Goal: Transaction & Acquisition: Purchase product/service

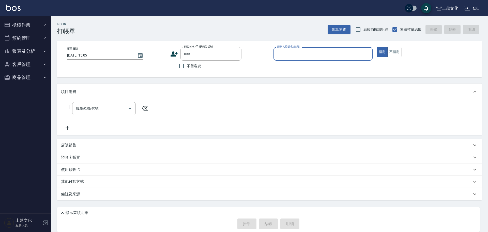
type input "[PERSON_NAME]/[PERSON_NAME]0933867158/033"
type input "茉莉-08"
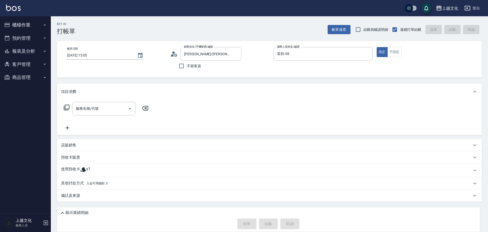
drag, startPoint x: 72, startPoint y: 157, endPoint x: 84, endPoint y: 146, distance: 16.0
click at [72, 156] on p "預收卡販賣" at bounding box center [70, 157] width 19 height 5
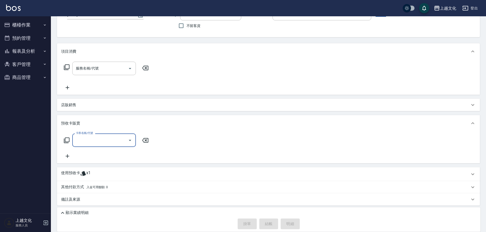
scroll to position [42, 0]
click at [83, 139] on input "卡券名稱/代號" at bounding box center [99, 138] width 51 height 9
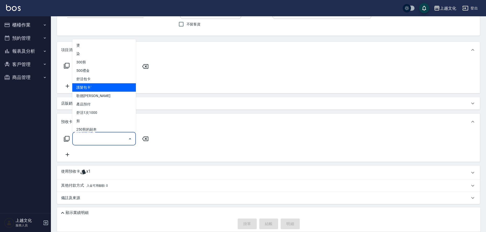
click at [95, 87] on span "護髮包卡ˋ" at bounding box center [104, 87] width 64 height 8
click at [95, 87] on div "服務名稱/代號 服務名稱/代號" at bounding box center [106, 74] width 91 height 29
type input "護髮包卡ˋ(002)"
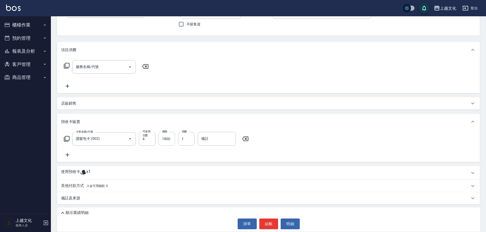
click at [163, 144] on input "1800" at bounding box center [166, 139] width 17 height 14
type input "3600"
click at [86, 66] on input "服務名稱/代號" at bounding box center [99, 66] width 51 height 9
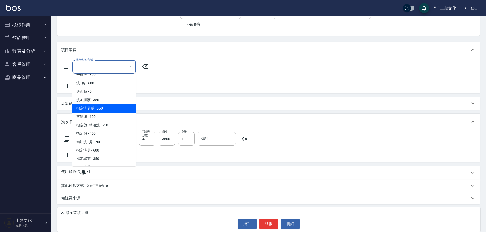
scroll to position [76, 0]
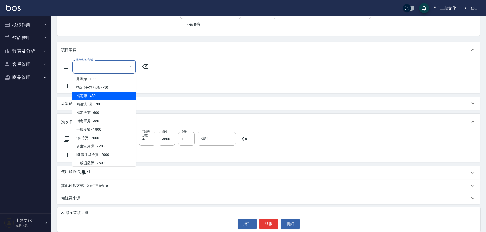
click at [100, 95] on span "指定剪 - 450" at bounding box center [104, 96] width 64 height 8
type input "指定剪(205)"
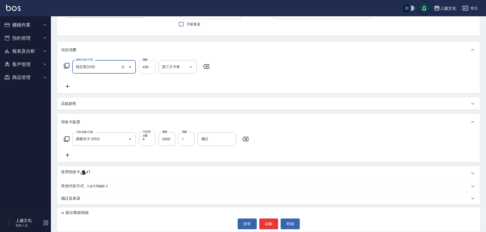
click at [145, 73] on input "450" at bounding box center [147, 67] width 17 height 14
type input "550"
click at [143, 155] on div "卡券名稱/代號 護髮包卡ˋ(002) 卡券名稱/代號 可使用次數 4 可使用次數 價格 3600 價格 張數 1 張數 備註 備註" at bounding box center [268, 144] width 414 height 26
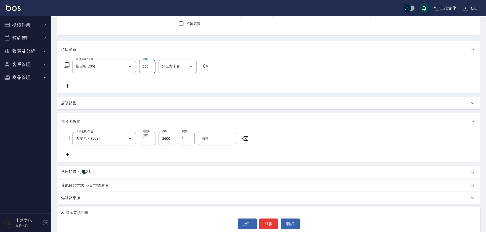
click at [143, 155] on div "卡券名稱/代號 護髮包卡ˋ(002) 卡券名稱/代號 可使用次數 4 可使用次數 價格 3600 價格 張數 1 張數 備註 備註" at bounding box center [268, 144] width 414 height 26
click at [74, 213] on p "顯示業績明細" at bounding box center [77, 212] width 23 height 5
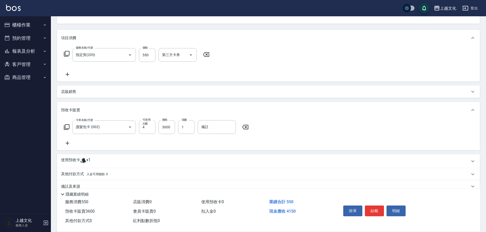
scroll to position [63, 0]
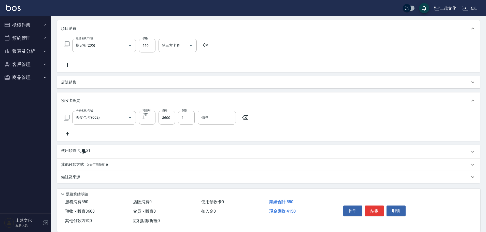
click at [72, 148] on p "使用預收卡" at bounding box center [70, 152] width 19 height 8
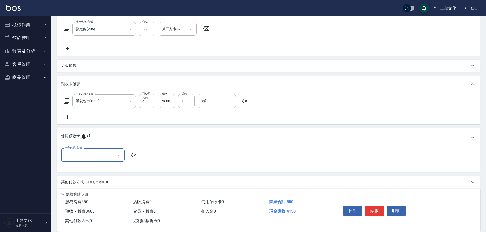
scroll to position [97, 0]
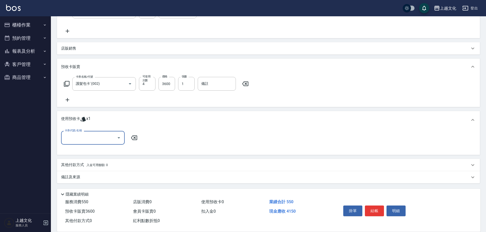
click at [75, 141] on input "卡券代號/名稱" at bounding box center [88, 137] width 51 height 9
click at [76, 149] on div "護髮包卡ˋ 剩餘1張" at bounding box center [93, 150] width 64 height 8
click at [76, 149] on div "卡券代號/名稱 卡券代號/名稱" at bounding box center [268, 141] width 414 height 20
type input "護髮包卡ˋ"
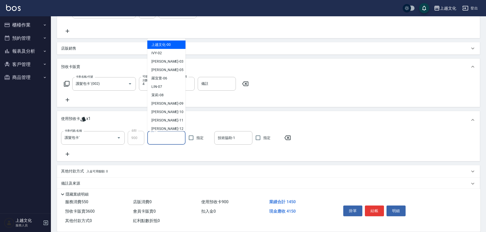
click at [154, 140] on input "洗-1" at bounding box center [166, 137] width 34 height 9
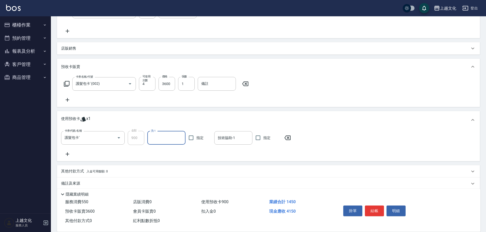
click at [159, 134] on input "洗-1" at bounding box center [166, 137] width 34 height 9
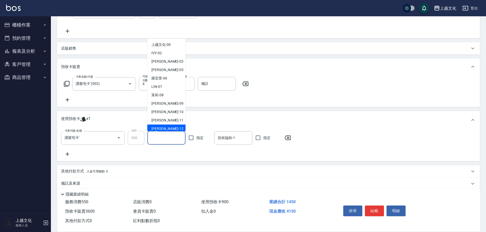
click at [161, 129] on span "[PERSON_NAME] -12" at bounding box center [167, 128] width 32 height 5
type input "[PERSON_NAME]-12"
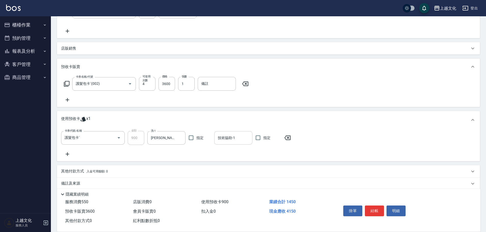
click at [235, 138] on input "技術協助-1" at bounding box center [233, 137] width 34 height 9
click at [225, 138] on input "技術協助-1" at bounding box center [233, 137] width 34 height 9
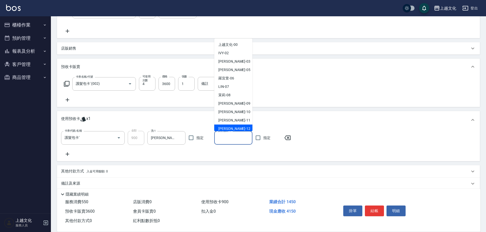
click at [227, 126] on span "[PERSON_NAME] -12" at bounding box center [234, 128] width 32 height 5
type input "[PERSON_NAME]-12"
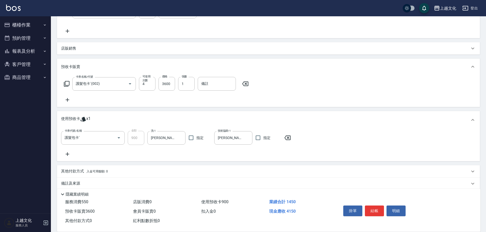
scroll to position [103, 0]
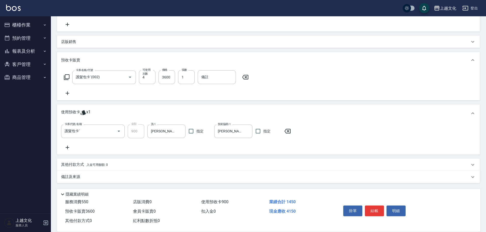
click at [74, 162] on p "其他付款方式 入金可用餘額: 0" at bounding box center [84, 165] width 47 height 6
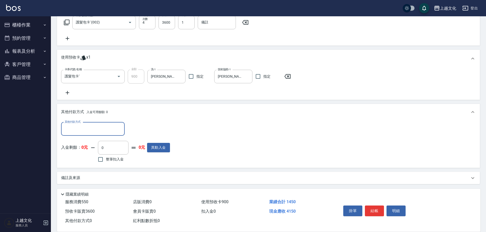
scroll to position [158, 0]
click at [79, 128] on input "其他付款方式" at bounding box center [92, 128] width 59 height 9
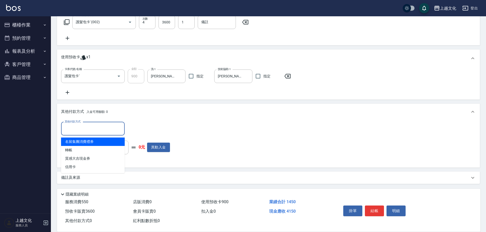
click at [76, 128] on input "其他付款方式" at bounding box center [92, 128] width 59 height 9
click at [81, 129] on input "其他付款方式" at bounding box center [92, 128] width 59 height 9
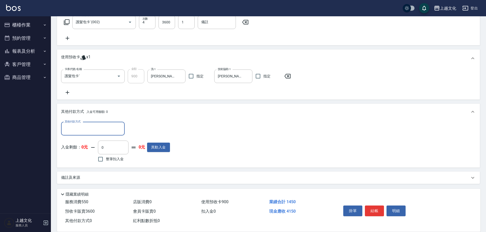
click at [81, 129] on input "其他付款方式" at bounding box center [92, 128] width 59 height 9
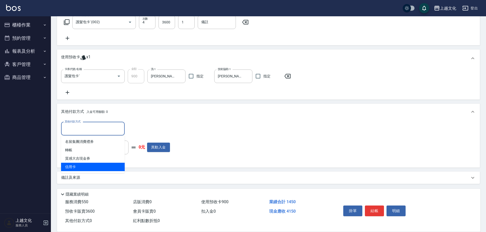
click at [72, 165] on span "信用卡" at bounding box center [93, 166] width 64 height 8
drag, startPoint x: 72, startPoint y: 165, endPoint x: 162, endPoint y: 144, distance: 92.3
click at [73, 165] on div "其他付款方式 其他付款方式 入金剩餘： 0元 0 ​ 整筆扣入金 0元 異動入金" at bounding box center [268, 144] width 423 height 48
type input "信用卡"
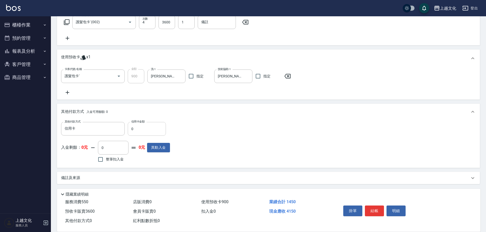
click at [130, 129] on input "0" at bounding box center [147, 129] width 38 height 14
type input "4150"
click at [371, 211] on button "結帳" at bounding box center [374, 210] width 19 height 11
type input "[DATE] 15:07"
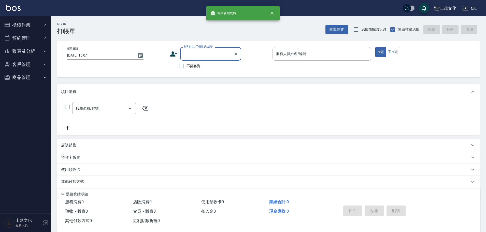
scroll to position [0, 0]
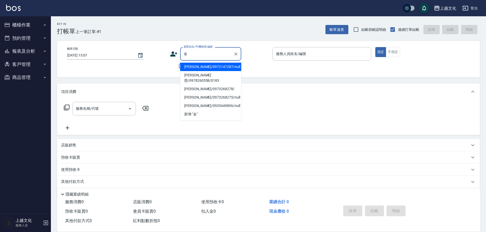
click at [197, 75] on li "[PERSON_NAME]恩/0978260558/0183" at bounding box center [210, 78] width 61 height 14
click at [197, 75] on div "帳單日期 [DATE] 15:07 顧客姓名/手機號碼/編號 金 顧客姓名/手機號碼/編號 不留客資 服務人員姓名/編號 服務人員姓名/編號 指定 不指定" at bounding box center [268, 59] width 423 height 36
type input "[PERSON_NAME]恩/0978260558/0183"
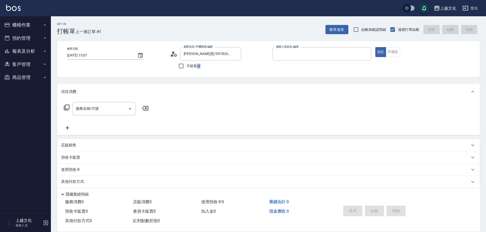
type input "茉莉-08"
click at [94, 111] on input "服務名稱/代號" at bounding box center [99, 108] width 51 height 9
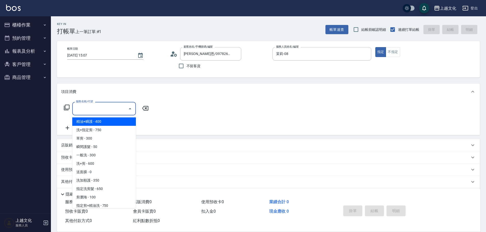
click at [96, 121] on span "精油+瞬護 - 400" at bounding box center [104, 121] width 64 height 8
type input "精油+瞬護(101)"
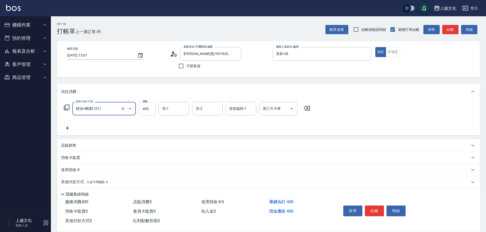
click at [150, 112] on input "400" at bounding box center [147, 109] width 17 height 14
type input "100"
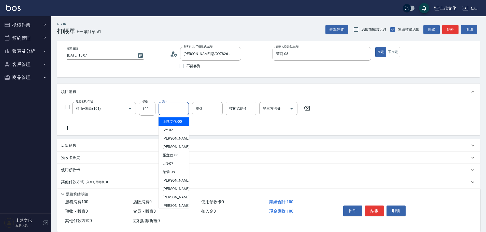
click at [174, 110] on input "洗-1" at bounding box center [174, 108] width 26 height 9
click at [172, 107] on input "洗-1" at bounding box center [174, 108] width 26 height 9
click at [172, 206] on span "[PERSON_NAME] -12" at bounding box center [178, 205] width 32 height 5
type input "[PERSON_NAME]-12"
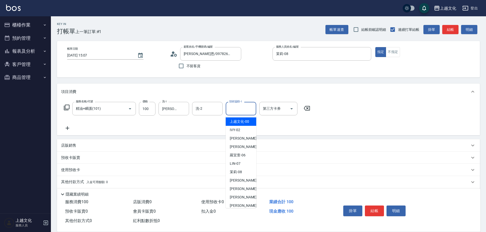
drag, startPoint x: 241, startPoint y: 108, endPoint x: 235, endPoint y: 145, distance: 38.2
click at [241, 107] on input "技術協助-1" at bounding box center [241, 108] width 26 height 9
click at [242, 206] on div "[PERSON_NAME] -12" at bounding box center [241, 205] width 31 height 8
type input "[PERSON_NAME]-12"
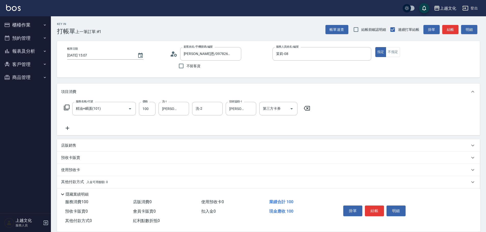
drag, startPoint x: 70, startPoint y: 158, endPoint x: 80, endPoint y: 148, distance: 14.4
click at [70, 158] on p "預收卡販賣" at bounding box center [70, 157] width 19 height 5
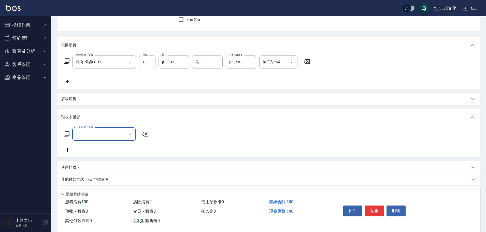
scroll to position [61, 0]
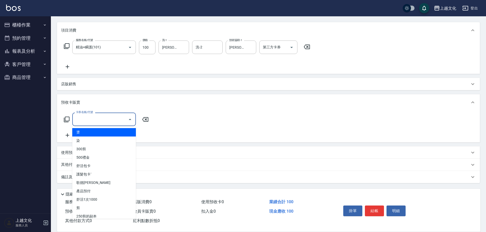
click at [81, 123] on input "卡券名稱/代號" at bounding box center [99, 119] width 51 height 9
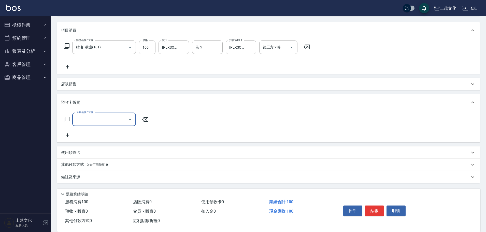
click at [81, 123] on input "卡券名稱/代號" at bounding box center [99, 119] width 51 height 9
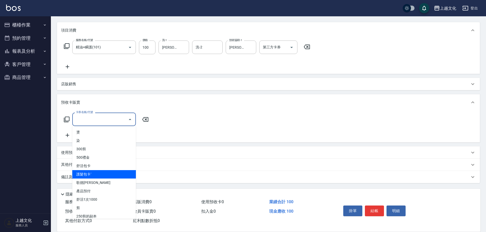
click at [87, 174] on span "護髮包卡ˋ" at bounding box center [104, 174] width 64 height 8
type input "護髮包卡ˋ(002)"
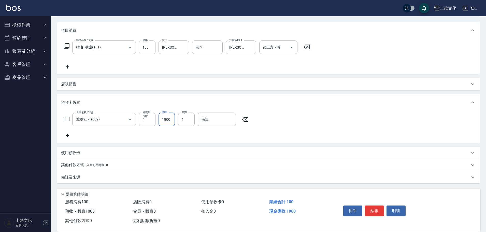
click at [166, 122] on input "1800" at bounding box center [166, 119] width 17 height 14
type input "3000"
click at [372, 209] on button "結帳" at bounding box center [374, 210] width 19 height 11
click at [372, 209] on div "掛單 結帳 明細" at bounding box center [374, 211] width 66 height 16
type input "[DATE] 15:08"
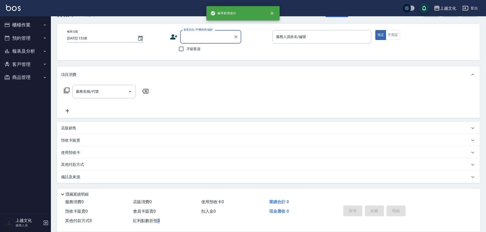
scroll to position [0, 0]
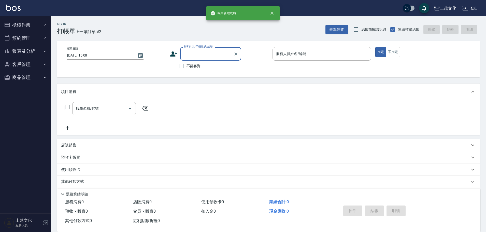
click at [204, 54] on input "顧客姓名/手機號碼/編號" at bounding box center [206, 53] width 49 height 9
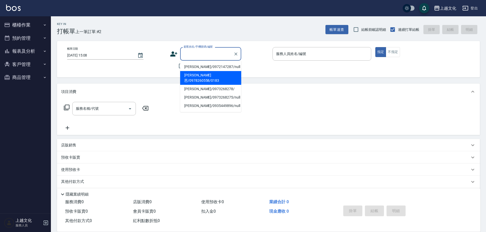
click at [206, 76] on li "[PERSON_NAME]恩/0978260558/0183" at bounding box center [210, 78] width 61 height 14
type input "[PERSON_NAME]恩/0978260558/0183"
type input "茉莉-08"
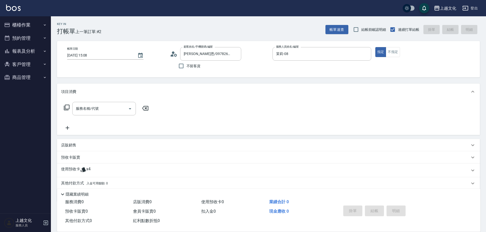
click at [67, 170] on p "使用預收卡" at bounding box center [70, 170] width 19 height 8
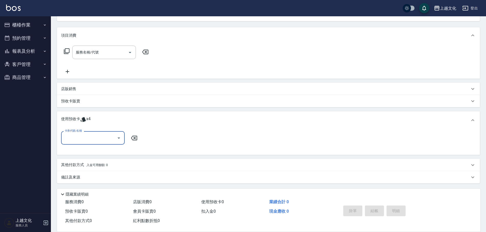
scroll to position [56, 0]
click at [74, 140] on input "卡券代號/名稱" at bounding box center [88, 137] width 51 height 9
click at [81, 152] on div "護髮包卡ˋ 剩餘4張" at bounding box center [93, 150] width 64 height 8
drag, startPoint x: 81, startPoint y: 152, endPoint x: 129, endPoint y: 149, distance: 48.1
click at [81, 150] on div "卡券代號/名稱 卡券代號/名稱" at bounding box center [268, 141] width 414 height 20
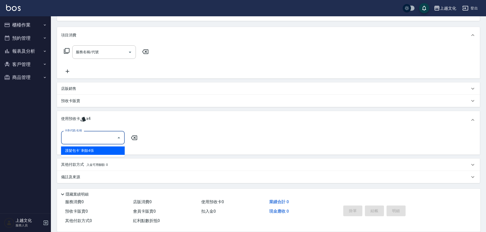
type input "護髮包卡ˋ"
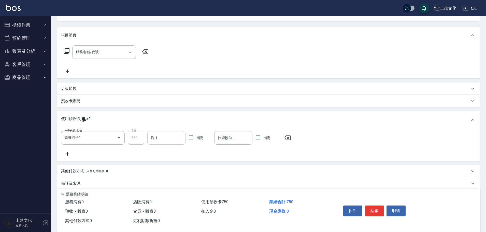
click at [162, 139] on input "洗-1" at bounding box center [166, 137] width 34 height 9
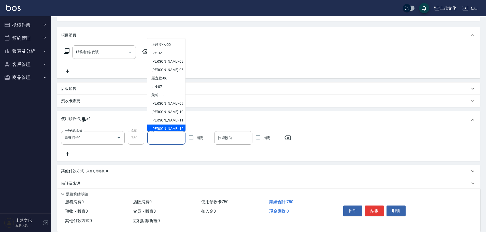
click at [162, 128] on span "[PERSON_NAME] -12" at bounding box center [167, 128] width 32 height 5
type input "[PERSON_NAME]-12"
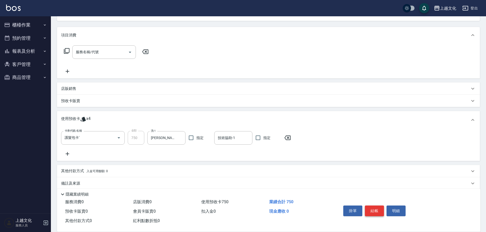
click at [371, 208] on button "結帳" at bounding box center [374, 210] width 19 height 11
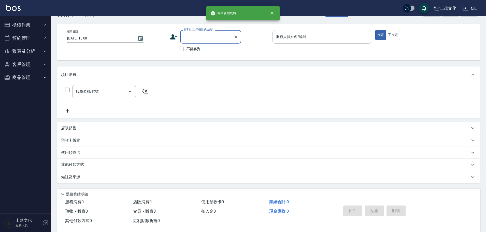
scroll to position [17, 0]
click at [182, 50] on input "不留客資" at bounding box center [181, 48] width 11 height 11
checkbox input "true"
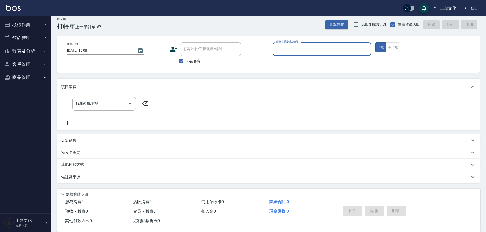
scroll to position [5, 0]
click at [297, 51] on input "服務人員姓名/編號" at bounding box center [322, 48] width 94 height 9
click at [297, 50] on input "服務人員姓名/編號" at bounding box center [322, 48] width 94 height 9
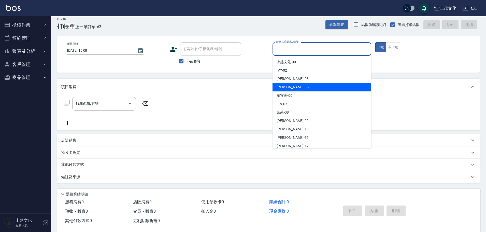
click at [296, 84] on div "[PERSON_NAME] -05" at bounding box center [321, 87] width 99 height 8
type input "[PERSON_NAME]-05"
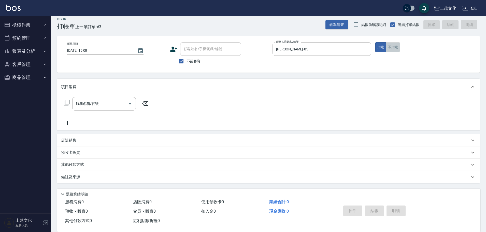
click at [392, 47] on button "不指定" at bounding box center [392, 47] width 14 height 10
click at [67, 102] on icon at bounding box center [67, 102] width 6 height 6
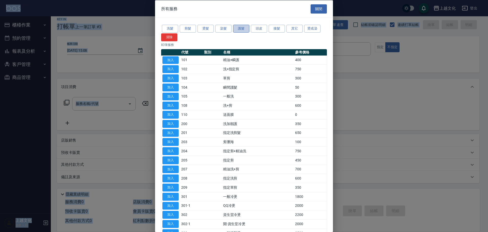
click at [244, 30] on button "護髮" at bounding box center [241, 29] width 16 height 8
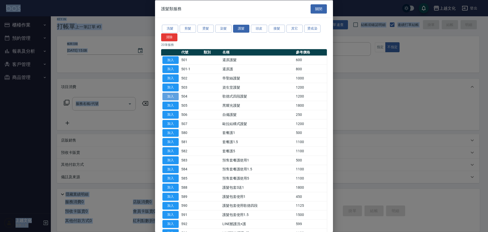
click at [172, 95] on button "加入" at bounding box center [170, 96] width 16 height 8
type input "歌德式四段護髮(504)"
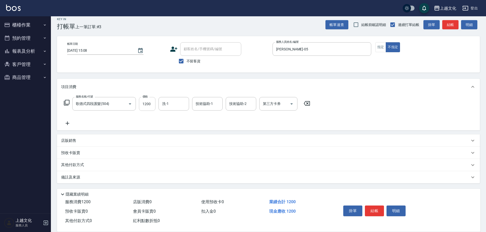
click at [149, 109] on input "1200" at bounding box center [147, 104] width 17 height 14
type input "1800"
click at [207, 102] on input "技術協助-1" at bounding box center [207, 103] width 26 height 9
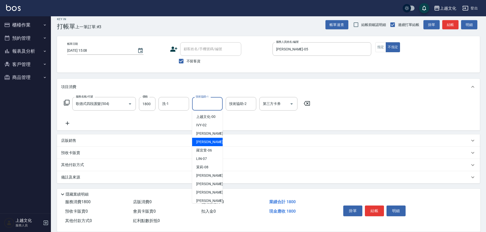
click at [202, 142] on span "[PERSON_NAME] -05" at bounding box center [212, 141] width 32 height 5
type input "[PERSON_NAME]-05"
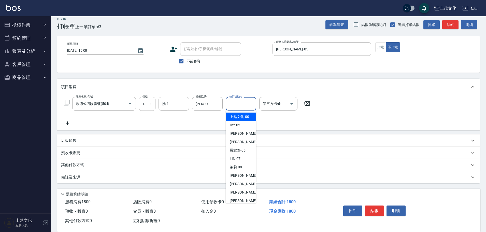
drag, startPoint x: 234, startPoint y: 104, endPoint x: 234, endPoint y: 117, distance: 13.5
click at [234, 104] on input "技術協助-2" at bounding box center [241, 103] width 26 height 9
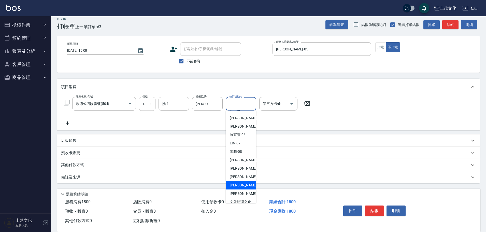
scroll to position [0, 0]
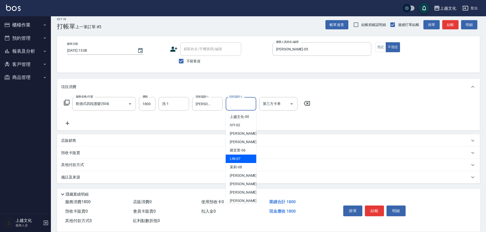
click at [240, 159] on div "[PERSON_NAME] -07" at bounding box center [241, 158] width 31 height 8
type input "[PERSON_NAME]-07"
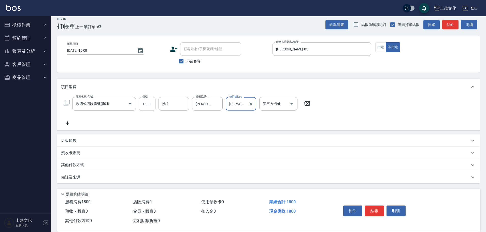
scroll to position [5, 0]
drag, startPoint x: 76, startPoint y: 164, endPoint x: 79, endPoint y: 156, distance: 8.3
click at [76, 164] on p "其他付款方式" at bounding box center [73, 165] width 25 height 6
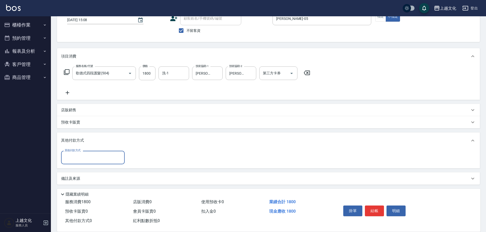
scroll to position [37, 0]
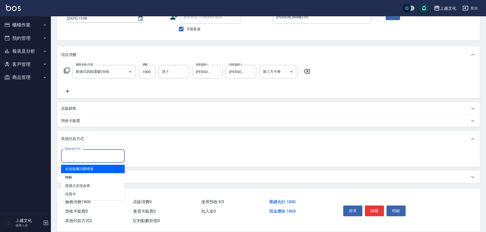
click at [78, 156] on input "其他付款方式" at bounding box center [92, 155] width 59 height 9
click at [65, 161] on div "其他付款方式" at bounding box center [93, 155] width 64 height 13
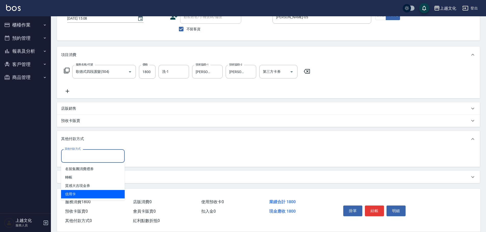
drag, startPoint x: 72, startPoint y: 192, endPoint x: 80, endPoint y: 186, distance: 10.0
click at [72, 192] on span "信用卡" at bounding box center [93, 194] width 64 height 8
type input "信用卡"
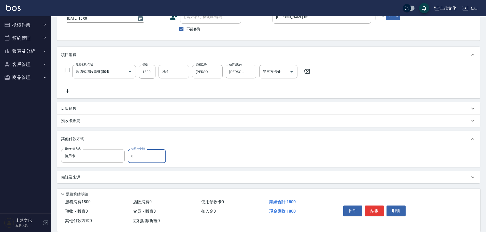
click at [130, 158] on input "0" at bounding box center [147, 156] width 38 height 14
type input "1800"
click at [372, 212] on button "結帳" at bounding box center [374, 210] width 19 height 11
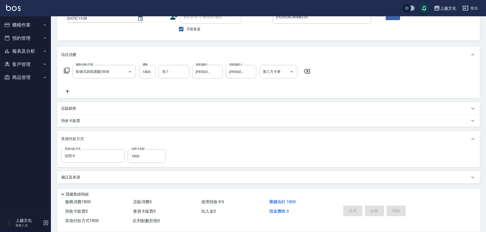
type input "[DATE] 15:09"
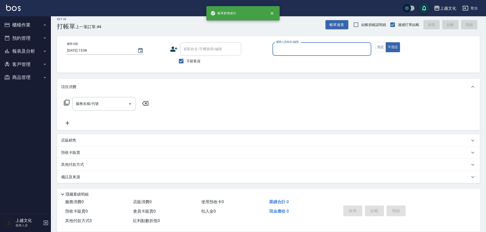
scroll to position [5, 0]
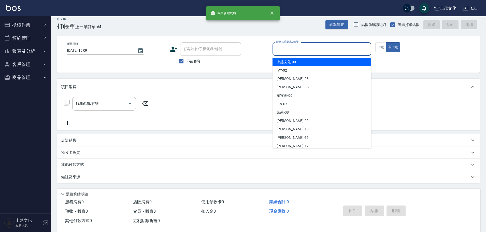
click at [286, 48] on input "服務人員姓名/編號" at bounding box center [322, 48] width 94 height 9
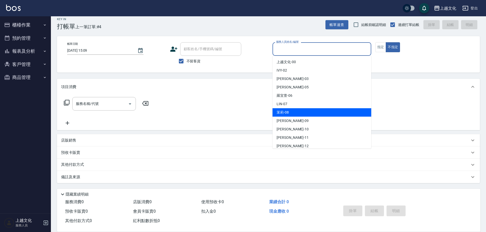
click at [293, 111] on div "茉莉 -08" at bounding box center [321, 112] width 99 height 8
type input "茉莉-08"
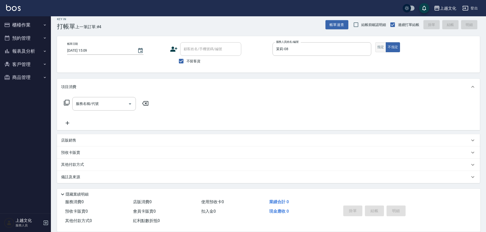
click at [382, 47] on button "指定" at bounding box center [380, 47] width 11 height 10
click at [68, 102] on icon at bounding box center [67, 102] width 6 height 6
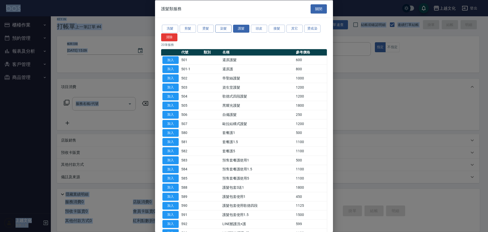
click at [224, 28] on button "染髮" at bounding box center [223, 29] width 16 height 8
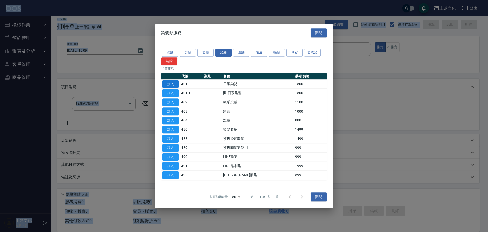
click at [170, 85] on button "加入" at bounding box center [170, 84] width 16 height 8
type input "日系染髮(401)"
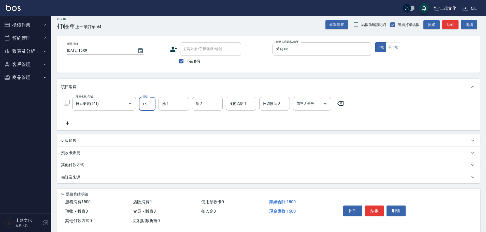
click at [141, 108] on input "1500" at bounding box center [147, 104] width 17 height 14
type input "3999"
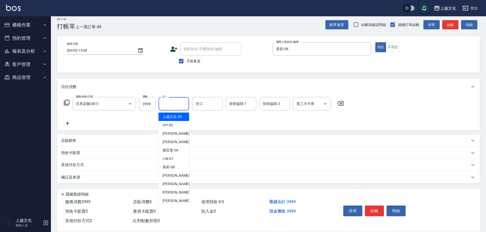
click at [168, 104] on input "洗-1" at bounding box center [174, 103] width 26 height 9
click at [165, 200] on span "[PERSON_NAME] -12" at bounding box center [178, 200] width 32 height 5
type input "[PERSON_NAME]-12"
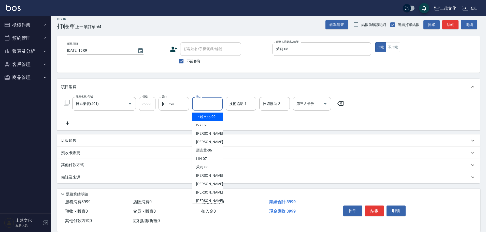
click at [201, 106] on input "洗-2" at bounding box center [207, 103] width 26 height 9
drag, startPoint x: 202, startPoint y: 170, endPoint x: 203, endPoint y: 168, distance: 2.7
click at [202, 169] on div "茉莉 -08" at bounding box center [207, 167] width 31 height 8
click at [202, 169] on div "其他付款方式" at bounding box center [268, 165] width 423 height 12
type input "茉莉-08"
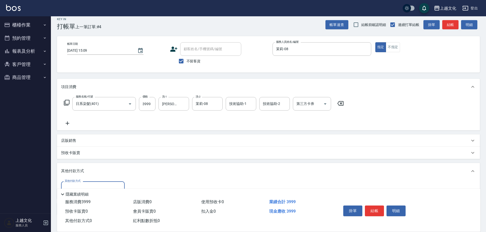
scroll to position [0, 0]
click at [245, 105] on input "技術協助-1" at bounding box center [241, 103] width 26 height 9
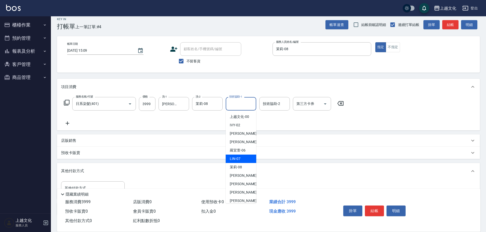
drag, startPoint x: 238, startPoint y: 157, endPoint x: 241, endPoint y: 153, distance: 4.5
click at [238, 157] on span "[PERSON_NAME] -07" at bounding box center [235, 158] width 11 height 5
type input "[PERSON_NAME]-07"
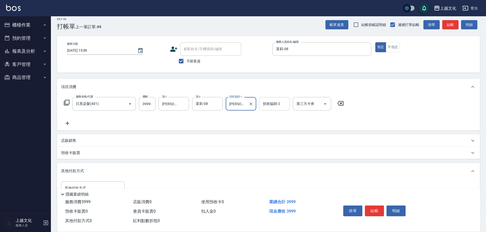
click at [270, 104] on input "技術協助-2" at bounding box center [274, 103] width 26 height 9
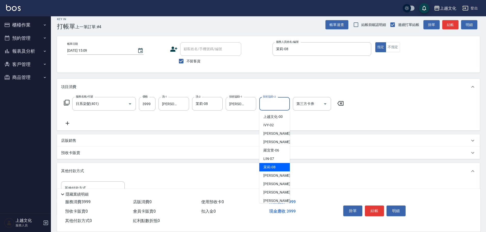
click at [266, 165] on span "茉莉 -08" at bounding box center [269, 166] width 12 height 5
type input "茉莉-08"
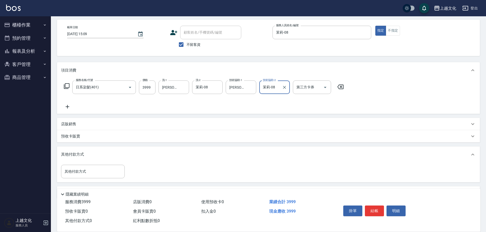
scroll to position [30, 0]
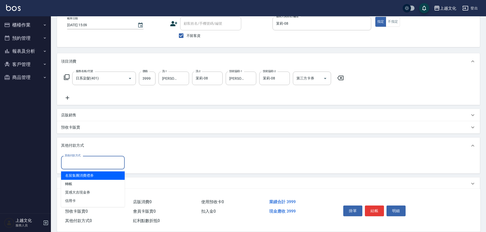
click at [73, 162] on input "其他付款方式" at bounding box center [92, 162] width 59 height 9
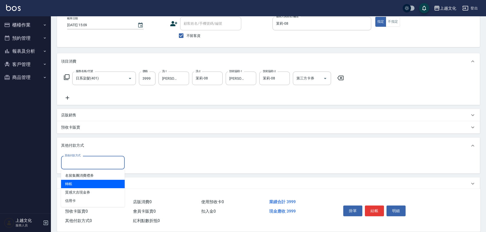
drag, startPoint x: 76, startPoint y: 182, endPoint x: 79, endPoint y: 177, distance: 5.8
click at [77, 181] on span "轉帳" at bounding box center [93, 183] width 64 height 8
click at [77, 181] on p "備註及來源" at bounding box center [70, 183] width 19 height 5
type input "轉帳"
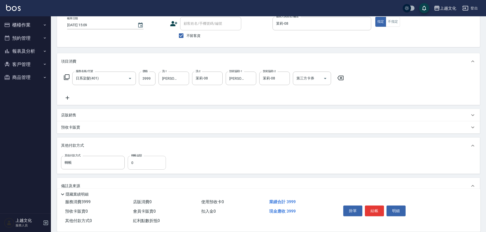
click at [132, 164] on input "0" at bounding box center [147, 163] width 38 height 14
type input "3999"
click at [375, 208] on button "結帳" at bounding box center [374, 210] width 19 height 11
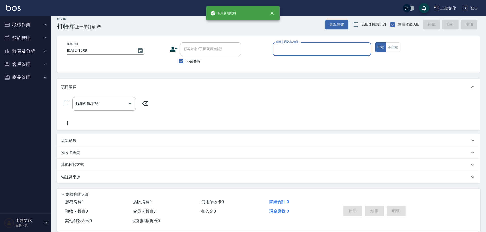
scroll to position [5, 0]
click at [298, 46] on input "服務人員姓名/編號" at bounding box center [322, 48] width 94 height 9
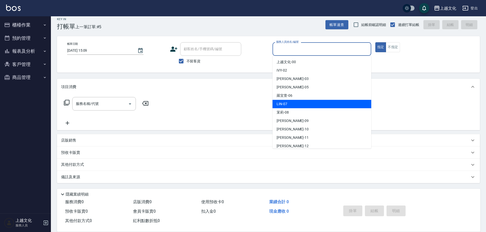
click at [292, 102] on div "[PERSON_NAME] -07" at bounding box center [321, 104] width 99 height 8
type input "[PERSON_NAME]-07"
click at [292, 102] on div "服務名稱/代號 服務名稱/代號" at bounding box center [268, 112] width 423 height 35
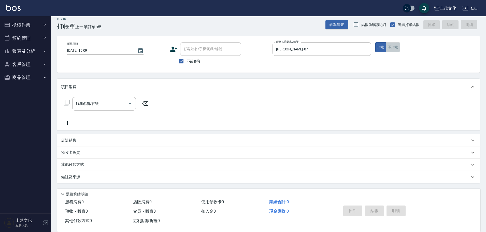
click at [395, 49] on button "不指定" at bounding box center [392, 47] width 14 height 10
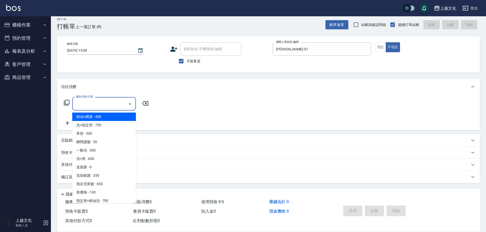
click at [93, 103] on input "服務名稱/代號" at bounding box center [99, 103] width 51 height 9
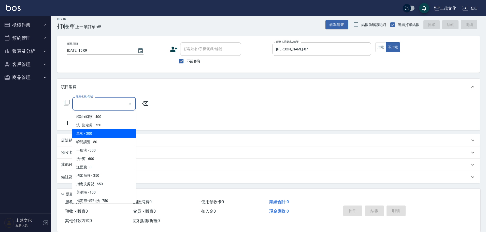
drag, startPoint x: 83, startPoint y: 133, endPoint x: 280, endPoint y: 188, distance: 205.3
click at [83, 133] on span "單剪 - 300" at bounding box center [104, 133] width 64 height 8
type input "單剪(103)"
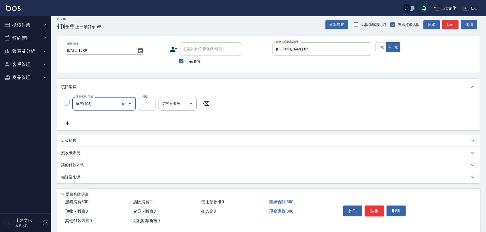
click at [371, 211] on button "結帳" at bounding box center [374, 210] width 19 height 11
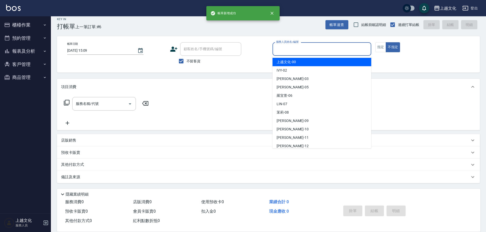
click at [332, 51] on input "服務人員姓名/編號" at bounding box center [322, 48] width 94 height 9
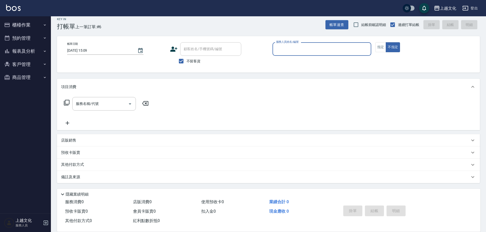
click at [288, 53] on input "服務人員姓名/編號" at bounding box center [322, 48] width 94 height 9
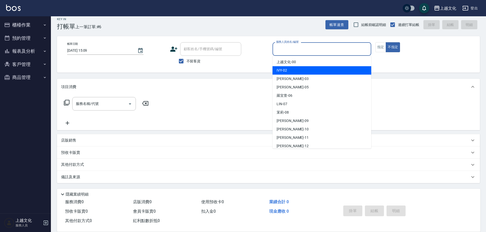
click at [287, 71] on div "IVY -02" at bounding box center [321, 70] width 99 height 8
type input "IVY-02"
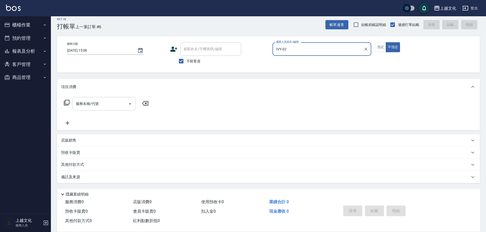
click at [102, 107] on input "服務名稱/代號" at bounding box center [99, 103] width 51 height 9
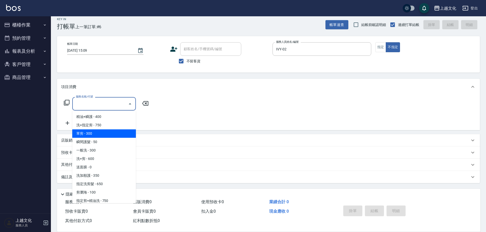
click at [96, 132] on span "單剪 - 300" at bounding box center [104, 133] width 64 height 8
type input "單剪(103)"
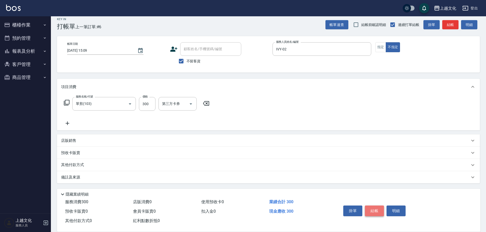
click at [371, 210] on button "結帳" at bounding box center [374, 210] width 19 height 11
click at [371, 210] on div "掛單 結帳 明細" at bounding box center [374, 211] width 66 height 16
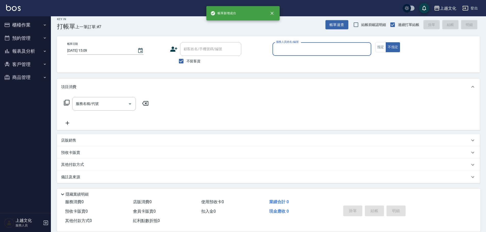
click at [321, 47] on input "服務人員姓名/編號" at bounding box center [322, 48] width 94 height 9
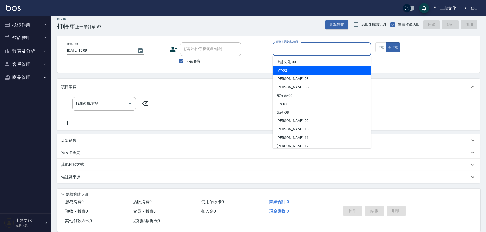
click at [297, 71] on div "IVY -02" at bounding box center [321, 70] width 99 height 8
type input "IVY-02"
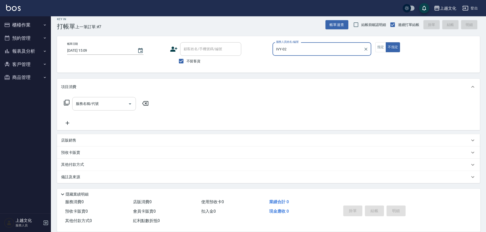
click at [87, 107] on input "服務名稱/代號" at bounding box center [99, 103] width 51 height 9
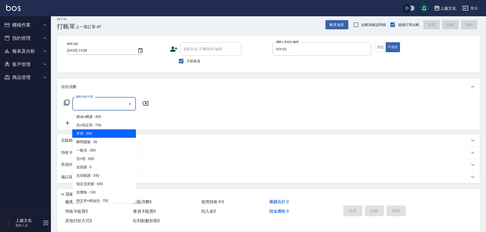
drag, startPoint x: 86, startPoint y: 133, endPoint x: 113, endPoint y: 142, distance: 27.6
click at [87, 134] on span "單剪 - 300" at bounding box center [104, 133] width 64 height 8
type input "單剪(103)"
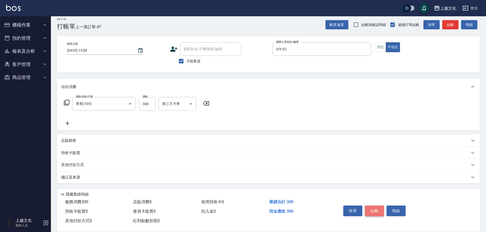
click at [379, 208] on button "結帳" at bounding box center [374, 210] width 19 height 11
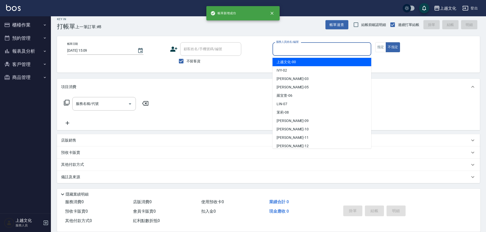
click at [324, 51] on input "服務人員姓名/編號" at bounding box center [322, 48] width 94 height 9
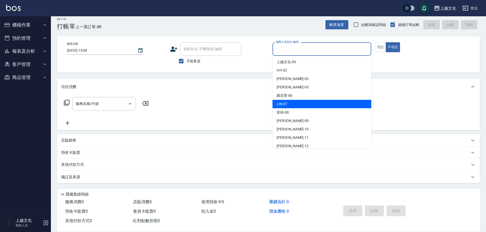
click at [299, 106] on div "[PERSON_NAME] -07" at bounding box center [321, 104] width 99 height 8
type input "[PERSON_NAME]-07"
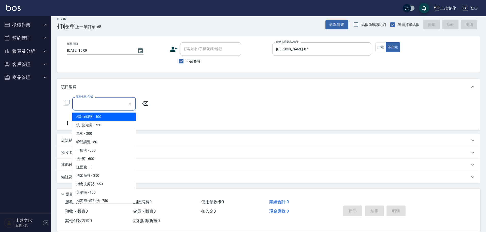
click at [113, 104] on input "服務名稱/代號" at bounding box center [99, 103] width 51 height 9
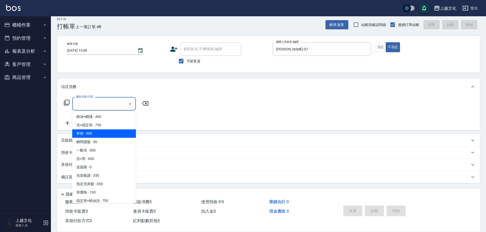
drag, startPoint x: 102, startPoint y: 130, endPoint x: 122, endPoint y: 135, distance: 20.0
click at [102, 130] on span "單剪 - 300" at bounding box center [104, 133] width 64 height 8
type input "單剪(103)"
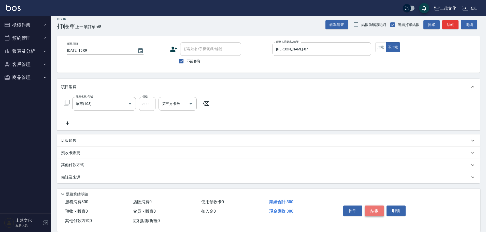
click at [376, 208] on button "結帳" at bounding box center [374, 210] width 19 height 11
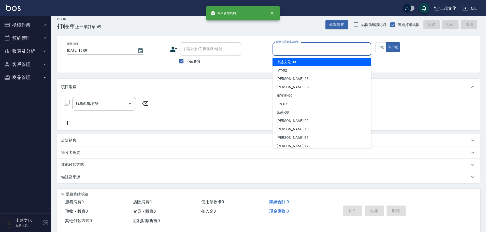
drag, startPoint x: 313, startPoint y: 47, endPoint x: 304, endPoint y: 56, distance: 13.1
click at [312, 47] on input "服務人員姓名/編號" at bounding box center [322, 48] width 94 height 9
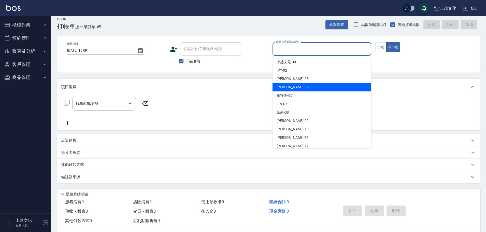
click at [296, 85] on div "[PERSON_NAME] -05" at bounding box center [321, 87] width 99 height 8
type input "[PERSON_NAME]-05"
click at [296, 85] on div "項目消費" at bounding box center [265, 86] width 408 height 5
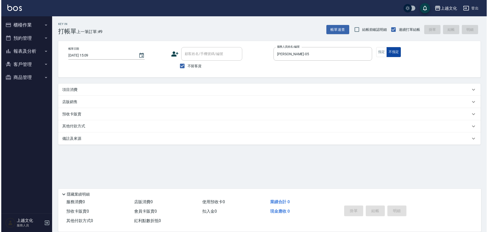
scroll to position [0, 0]
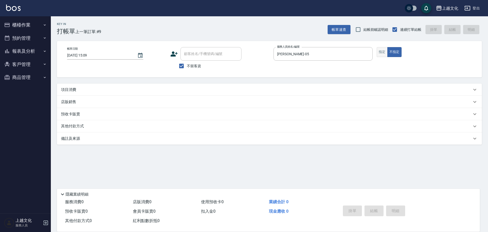
click at [385, 51] on button "指定" at bounding box center [382, 52] width 11 height 10
drag, startPoint x: 70, startPoint y: 90, endPoint x: 67, endPoint y: 90, distance: 3.1
click at [70, 90] on p "項目消費" at bounding box center [68, 89] width 15 height 5
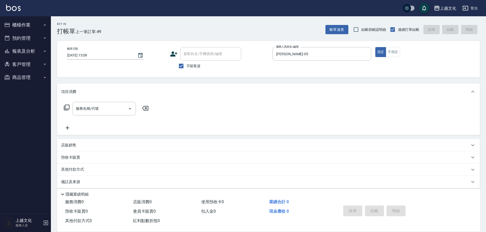
click at [67, 108] on icon at bounding box center [67, 107] width 6 height 6
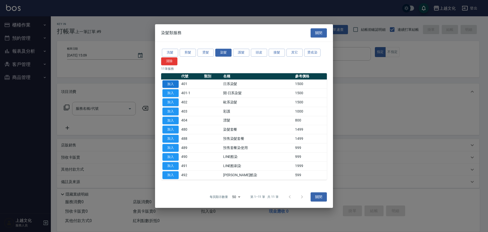
click at [175, 82] on button "加入" at bounding box center [170, 84] width 16 height 8
type input "日系染髮(401)"
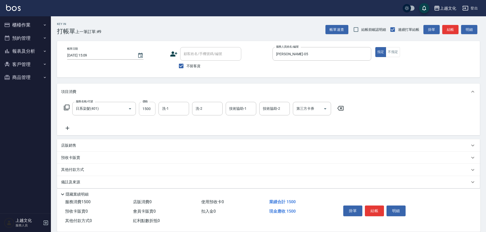
click at [145, 113] on input "1500" at bounding box center [147, 109] width 17 height 14
type input "2299"
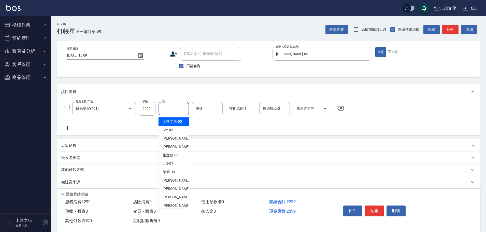
click at [172, 112] on input "洗-1" at bounding box center [174, 108] width 26 height 9
click at [170, 195] on span "[PERSON_NAME] -11" at bounding box center [178, 196] width 32 height 5
type input "[PERSON_NAME]-11"
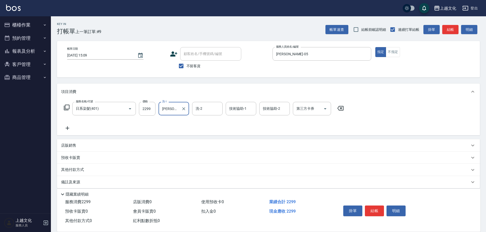
click at [68, 127] on icon at bounding box center [67, 128] width 13 height 6
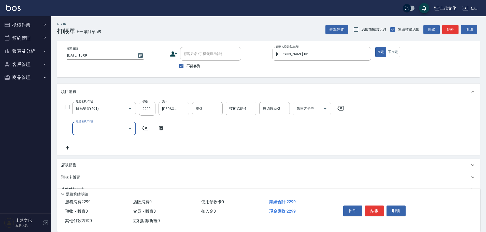
drag, startPoint x: 110, startPoint y: 82, endPoint x: 97, endPoint y: 91, distance: 15.5
click at [109, 83] on div "Key In 打帳單 上一筆訂單:#9 帳單速查 結帳前確認明細 連續打單結帳 掛單 結帳 明細 帳單日期 [DATE] 15:09 顧客姓名/手機號碼/編號…" at bounding box center [268, 136] width 435 height 240
click at [67, 108] on icon at bounding box center [67, 107] width 6 height 6
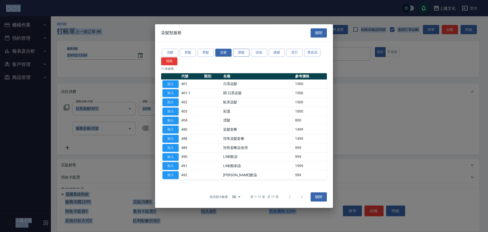
click at [241, 53] on button "護髮" at bounding box center [241, 53] width 16 height 8
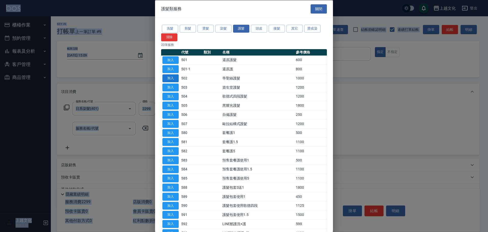
drag, startPoint x: 170, startPoint y: 59, endPoint x: 169, endPoint y: 74, distance: 15.0
click at [173, 61] on button "加入" at bounding box center [170, 60] width 16 height 8
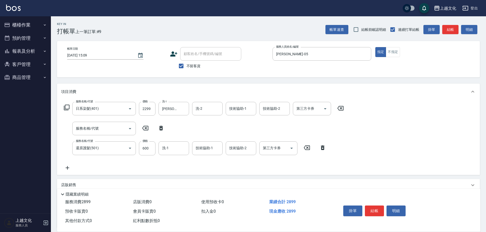
click at [161, 128] on icon at bounding box center [161, 128] width 4 height 5
type input "還原護髮(501)"
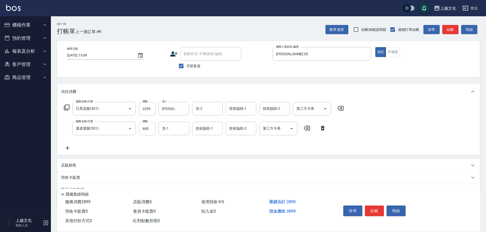
click at [151, 132] on input "600" at bounding box center [147, 129] width 17 height 14
type input "0"
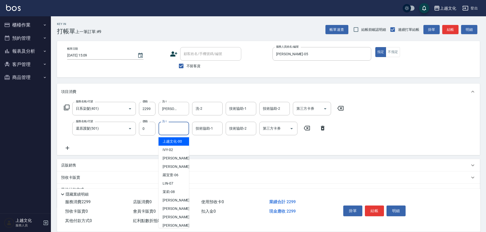
drag, startPoint x: 170, startPoint y: 128, endPoint x: 171, endPoint y: 123, distance: 5.6
click at [171, 128] on input "洗-1" at bounding box center [174, 128] width 26 height 9
click at [174, 218] on span "[PERSON_NAME] -11" at bounding box center [178, 216] width 32 height 5
click at [174, 218] on div "紅利點數折抵 0" at bounding box center [165, 220] width 68 height 9
type input "[PERSON_NAME]-11"
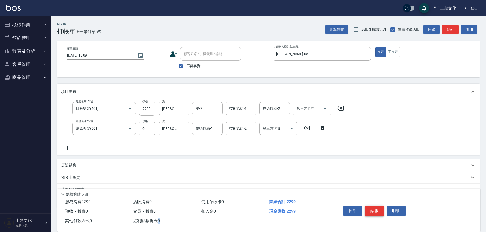
click at [377, 207] on button "結帳" at bounding box center [374, 210] width 19 height 11
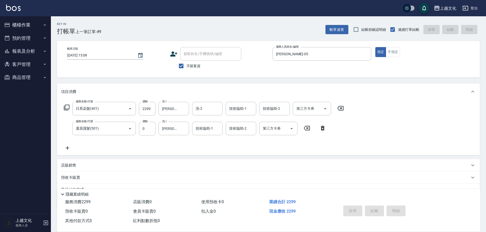
type input "[DATE] 15:10"
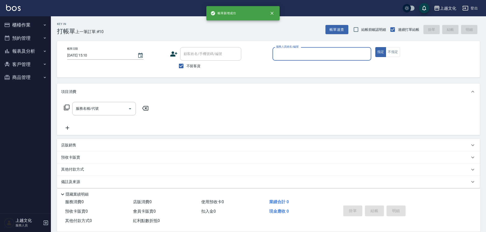
click at [22, 24] on button "櫃檯作業" at bounding box center [25, 24] width 47 height 13
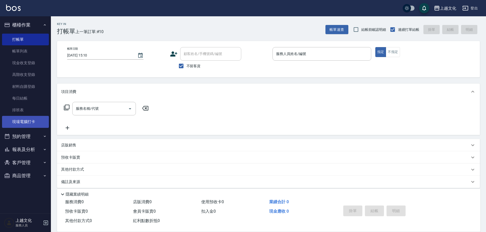
click at [25, 119] on link "現場電腦打卡" at bounding box center [25, 122] width 47 height 12
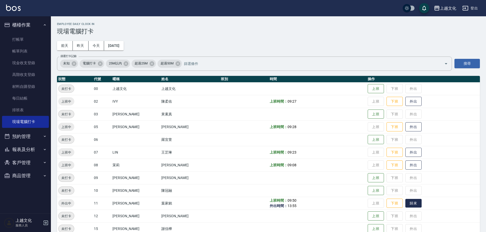
click at [405, 202] on button "歸來" at bounding box center [413, 203] width 16 height 9
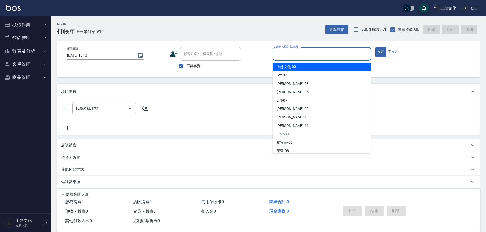
click at [293, 54] on input "服務人員姓名/編號" at bounding box center [322, 53] width 94 height 9
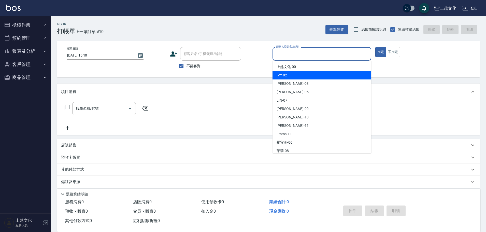
click at [288, 73] on div "IVY -02" at bounding box center [321, 75] width 99 height 8
type input "IVY-02"
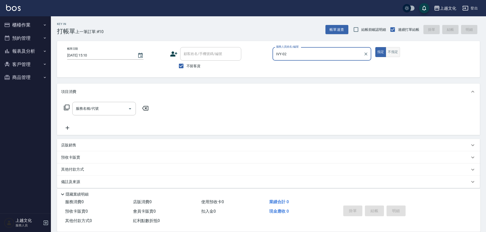
click at [392, 53] on button "不指定" at bounding box center [392, 52] width 14 height 10
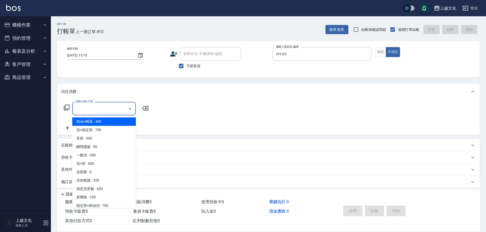
click at [90, 109] on input "服務名稱/代號" at bounding box center [99, 108] width 51 height 9
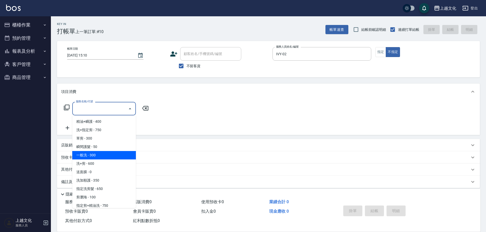
click at [100, 157] on span "一般洗 - 300" at bounding box center [104, 155] width 64 height 8
click at [100, 157] on div "預收卡販賣" at bounding box center [265, 157] width 408 height 5
type input "一般洗(105)"
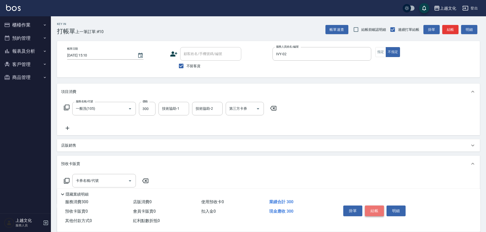
click at [372, 207] on button "結帳" at bounding box center [374, 210] width 19 height 11
click at [372, 207] on div "掛單 結帳 明細" at bounding box center [374, 211] width 66 height 16
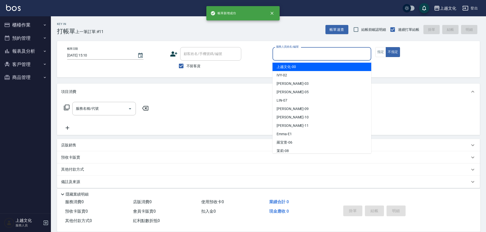
click at [288, 56] on input "服務人員姓名/編號" at bounding box center [322, 53] width 94 height 9
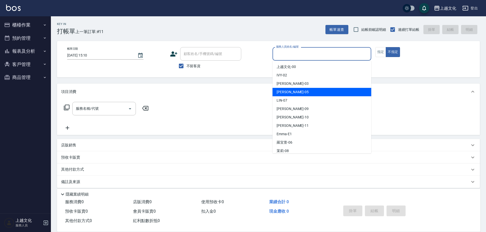
drag, startPoint x: 287, startPoint y: 92, endPoint x: 324, endPoint y: 77, distance: 39.9
click at [287, 92] on span "[PERSON_NAME] -05" at bounding box center [292, 91] width 32 height 5
type input "[PERSON_NAME]-05"
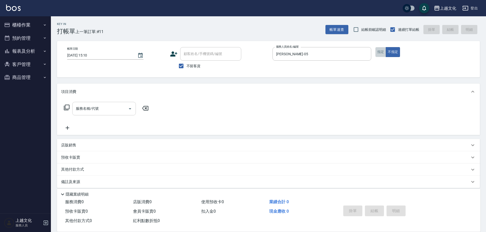
drag, startPoint x: 380, startPoint y: 54, endPoint x: 108, endPoint y: 110, distance: 276.8
click at [380, 54] on button "指定" at bounding box center [380, 52] width 11 height 10
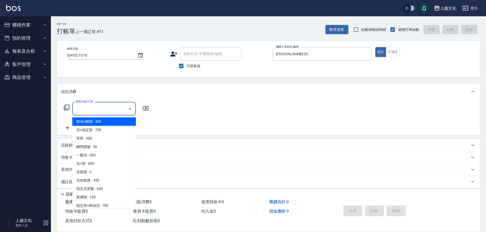
click at [88, 112] on input "服務名稱/代號" at bounding box center [99, 108] width 51 height 9
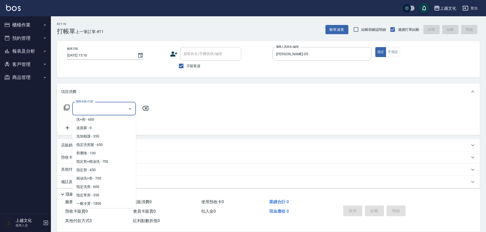
scroll to position [51, 0]
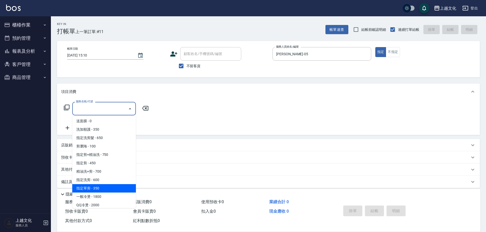
click at [115, 187] on span "指定單剪 - 350" at bounding box center [104, 188] width 64 height 8
type input "指定單剪(209)"
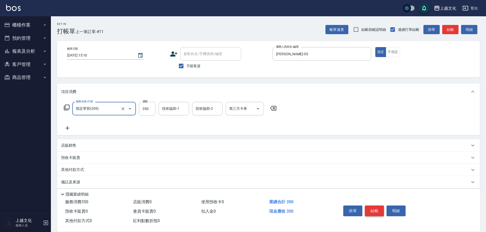
click at [371, 207] on button "結帳" at bounding box center [374, 210] width 19 height 11
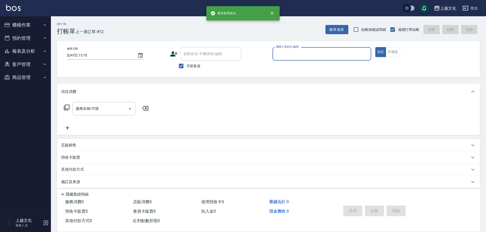
click at [317, 58] on input "服務人員姓名/編號" at bounding box center [322, 53] width 94 height 9
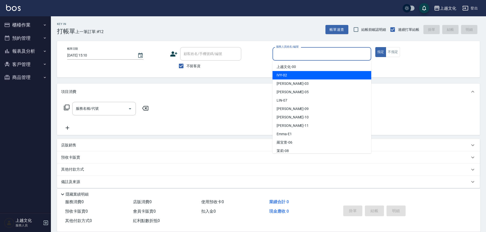
drag, startPoint x: 294, startPoint y: 73, endPoint x: 233, endPoint y: 80, distance: 61.5
click at [294, 73] on div "IVY -02" at bounding box center [321, 75] width 99 height 8
type input "IVY-02"
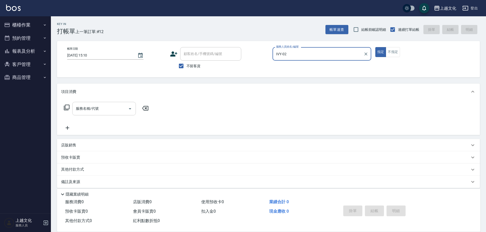
click at [92, 108] on input "服務名稱/代號" at bounding box center [99, 108] width 51 height 9
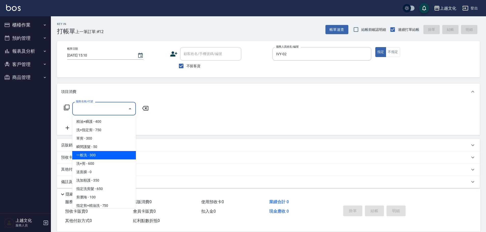
click at [96, 152] on span "一般洗 - 300" at bounding box center [104, 155] width 64 height 8
type input "一般洗(105)"
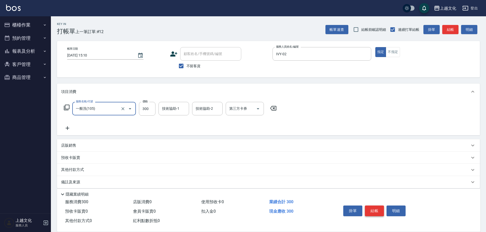
click at [369, 206] on button "結帳" at bounding box center [374, 210] width 19 height 11
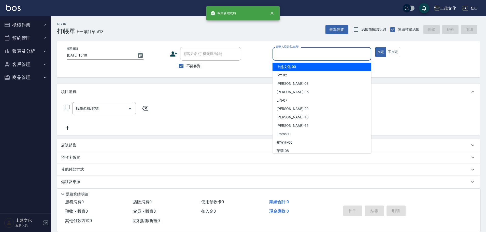
click at [324, 56] on input "服務人員姓名/編號" at bounding box center [322, 53] width 94 height 9
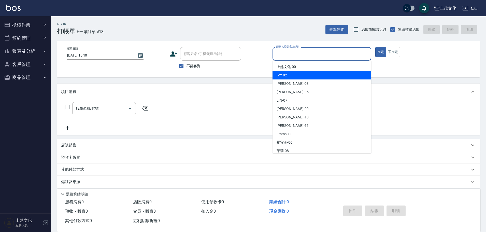
click at [308, 76] on div "IVY -02" at bounding box center [321, 75] width 99 height 8
type input "IVY-02"
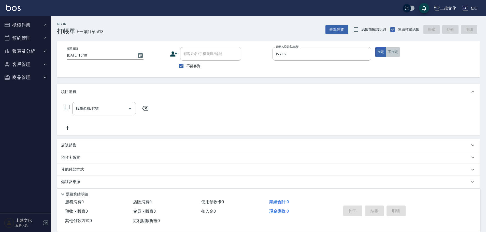
click at [387, 54] on button "不指定" at bounding box center [392, 52] width 14 height 10
click at [67, 107] on icon at bounding box center [67, 107] width 6 height 6
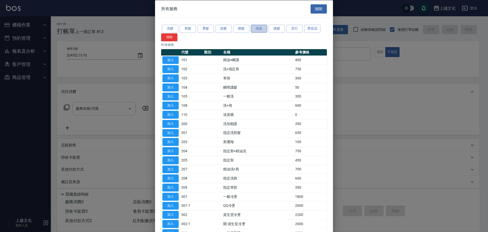
click at [257, 28] on button "頭皮" at bounding box center [259, 29] width 16 height 8
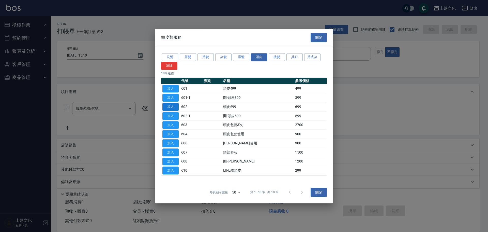
click at [170, 106] on button "加入" at bounding box center [170, 107] width 16 height 8
type input "頭皮699(602)"
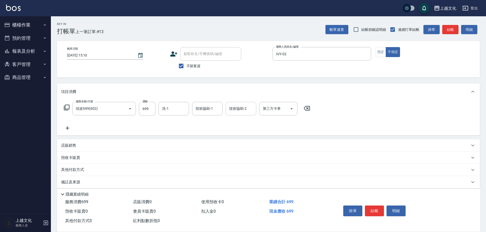
click at [244, 106] on input "技術協助-2" at bounding box center [241, 108] width 26 height 9
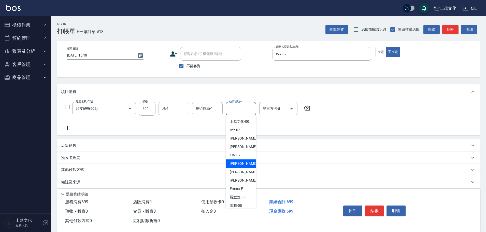
scroll to position [25, 0]
click at [238, 189] on span "[PERSON_NAME] -12" at bounding box center [246, 188] width 32 height 5
type input "[PERSON_NAME]-12"
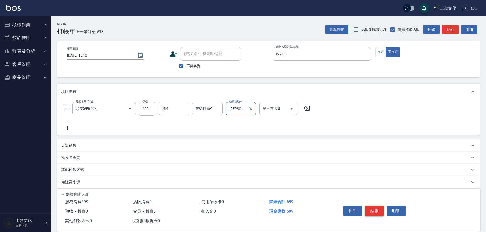
click at [371, 208] on button "結帳" at bounding box center [374, 210] width 19 height 11
click at [371, 208] on div "掛單 結帳 明細" at bounding box center [374, 211] width 66 height 16
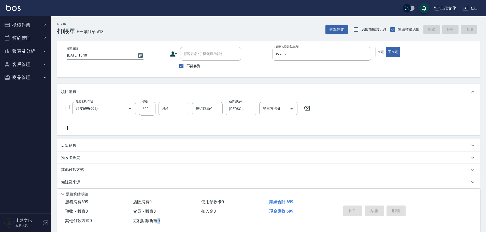
type input "2025/09/13 15:11"
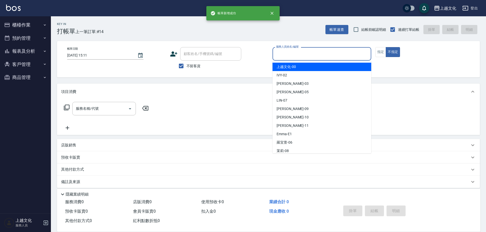
click at [306, 54] on input "服務人員姓名/編號" at bounding box center [322, 53] width 94 height 9
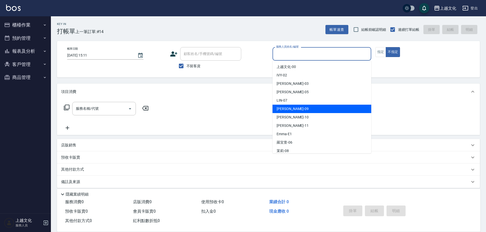
click at [303, 109] on div "jason -09" at bounding box center [321, 108] width 99 height 8
type input "jason-09"
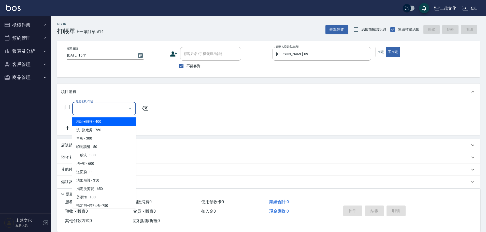
click at [99, 106] on input "服務名稱/代號" at bounding box center [99, 108] width 51 height 9
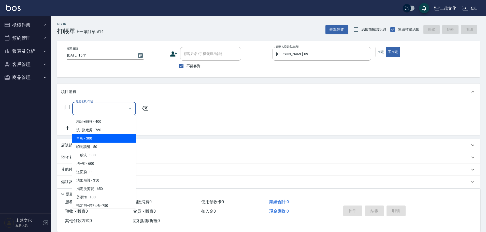
click at [104, 137] on span "單剪 - 300" at bounding box center [104, 138] width 64 height 8
type input "單剪(103)"
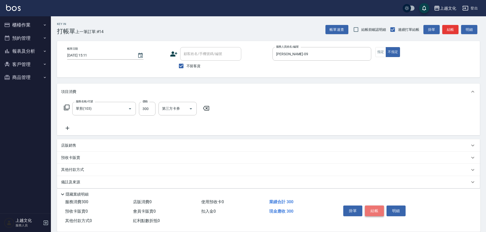
click at [373, 207] on button "結帳" at bounding box center [374, 210] width 19 height 11
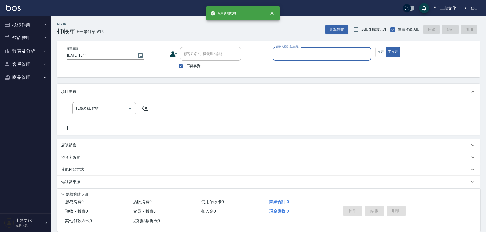
click at [309, 52] on input "服務人員姓名/編號" at bounding box center [322, 53] width 94 height 9
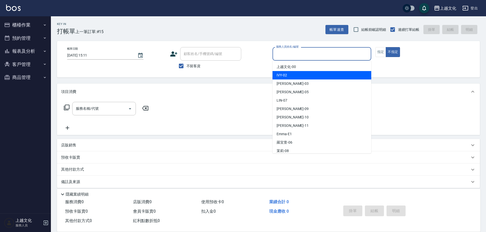
click at [301, 74] on div "IVY -02" at bounding box center [321, 75] width 99 height 8
type input "IVY-02"
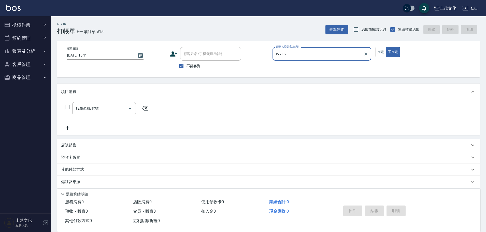
click at [68, 106] on icon at bounding box center [67, 107] width 6 height 6
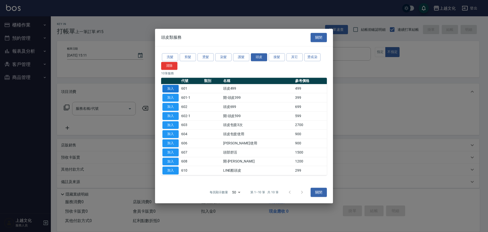
click at [170, 87] on button "加入" at bounding box center [170, 89] width 16 height 8
type input "頭皮499(601)"
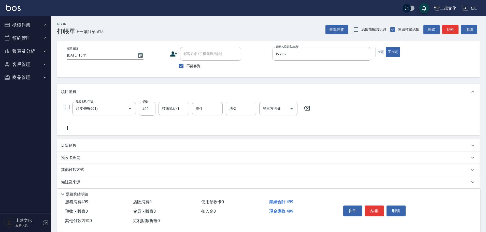
click at [144, 111] on input "499" at bounding box center [147, 109] width 17 height 14
type input "599"
click at [373, 207] on button "結帳" at bounding box center [374, 210] width 19 height 11
click at [373, 207] on div "掛單 結帳 明細" at bounding box center [374, 211] width 66 height 16
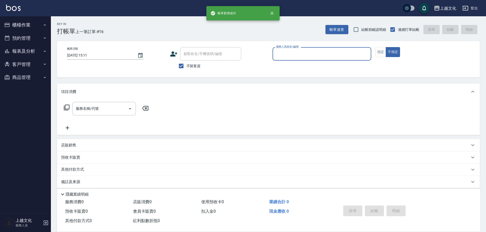
click at [291, 54] on input "服務人員姓名/編號" at bounding box center [322, 53] width 94 height 9
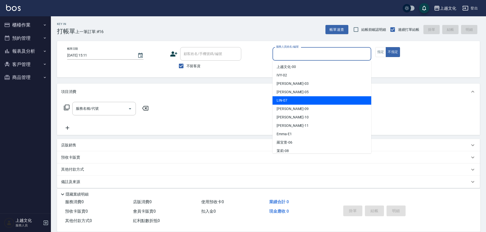
click at [288, 100] on div "[PERSON_NAME] -07" at bounding box center [321, 100] width 99 height 8
type input "[PERSON_NAME]-07"
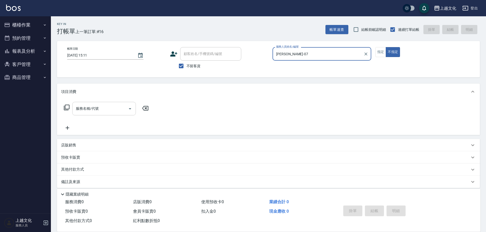
click at [84, 112] on input "服務名稱/代號" at bounding box center [99, 108] width 51 height 9
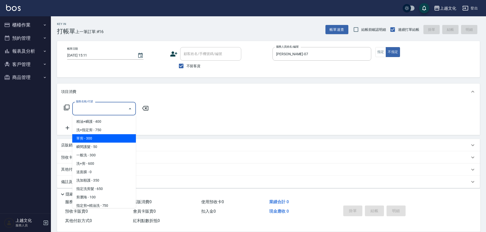
click at [91, 137] on span "單剪 - 300" at bounding box center [104, 138] width 64 height 8
type input "單剪(103)"
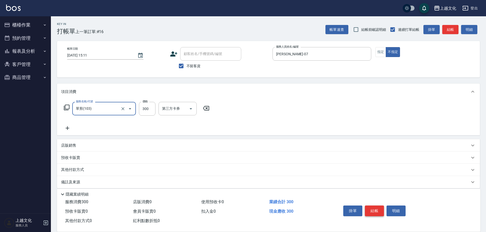
click at [370, 211] on button "結帳" at bounding box center [374, 210] width 19 height 11
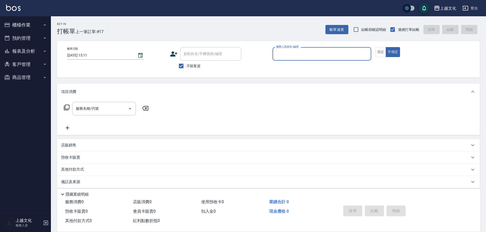
click at [316, 53] on input "服務人員姓名/編號" at bounding box center [322, 53] width 94 height 9
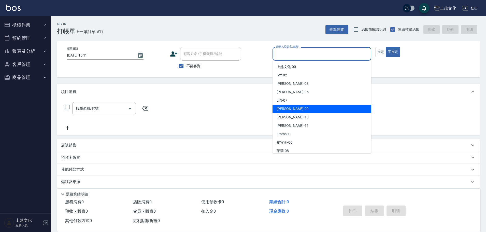
click at [292, 110] on div "jason -09" at bounding box center [321, 108] width 99 height 8
type input "jason-09"
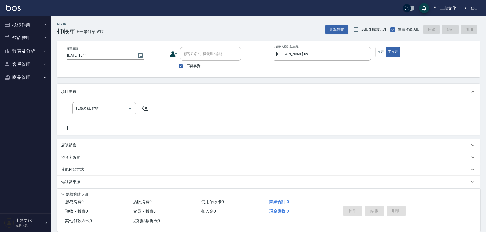
click at [66, 107] on icon at bounding box center [67, 107] width 6 height 6
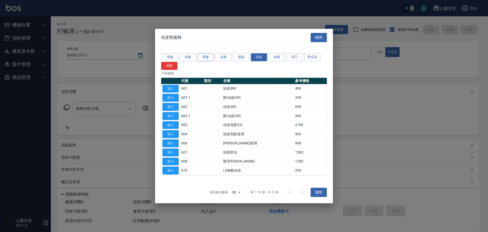
click at [205, 57] on button "燙髮" at bounding box center [206, 57] width 16 height 8
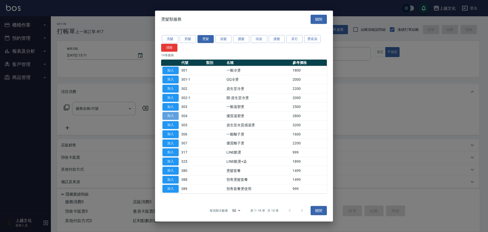
click at [171, 117] on button "加入" at bounding box center [170, 116] width 16 height 8
type input "優質溫塑燙(304)"
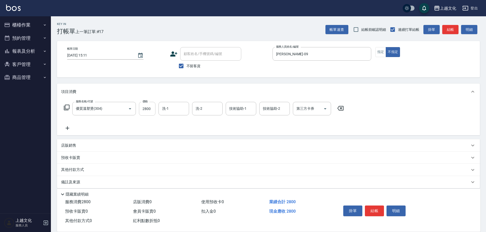
click at [151, 112] on input "2800" at bounding box center [147, 109] width 17 height 14
type input "3199"
click at [70, 144] on p "店販銷售" at bounding box center [68, 145] width 15 height 5
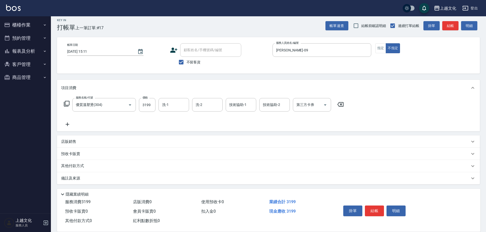
scroll to position [5, 0]
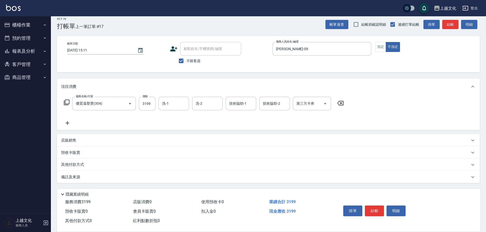
click at [67, 141] on p "店販銷售" at bounding box center [68, 140] width 15 height 5
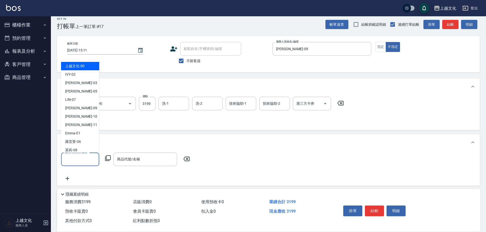
click at [74, 155] on input "服務人員姓名/編號" at bounding box center [80, 159] width 34 height 9
click at [77, 109] on span "jason -09" at bounding box center [81, 107] width 32 height 5
type input "jason-09"
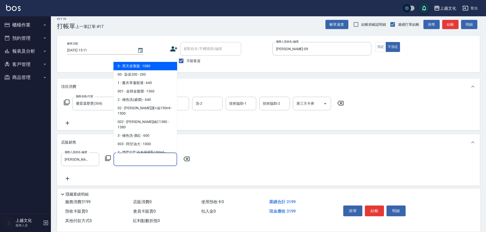
click at [139, 162] on input "商品代號/名稱" at bounding box center [145, 159] width 59 height 9
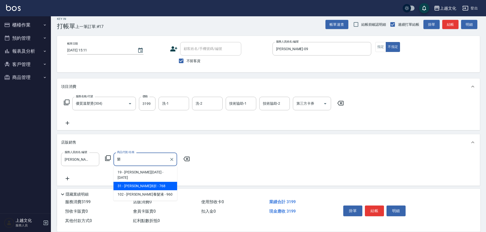
click at [151, 182] on span "31 - 樂健8折 - 768" at bounding box center [145, 186] width 64 height 8
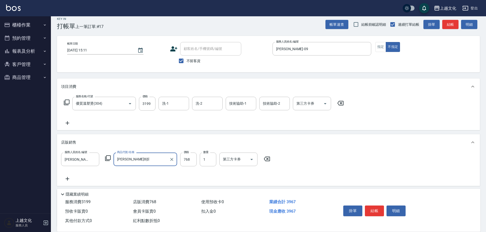
click at [146, 160] on input "樂健8折" at bounding box center [141, 159] width 51 height 9
type input "樂"
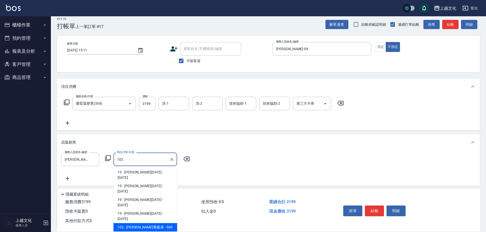
type input "樂健養髮液"
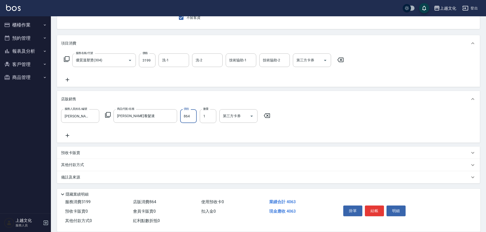
scroll to position [49, 0]
type input "864"
click at [72, 164] on p "其他付款方式" at bounding box center [73, 165] width 25 height 6
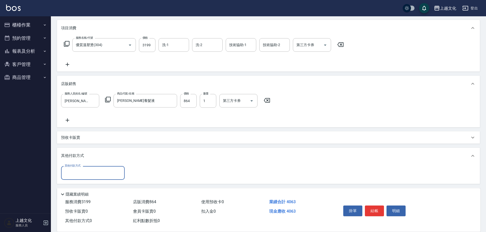
scroll to position [80, 0]
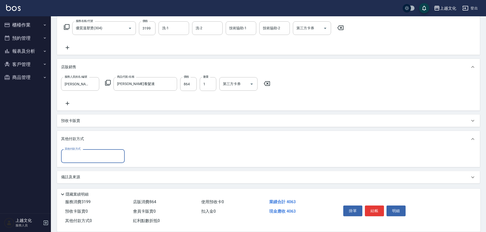
click at [74, 159] on input "其他付款方式" at bounding box center [92, 155] width 59 height 9
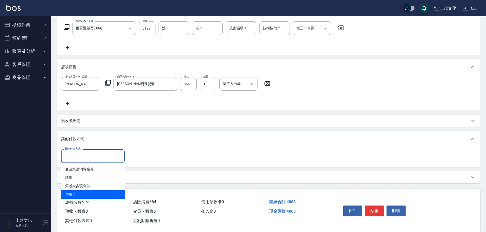
click at [72, 191] on span "信用卡" at bounding box center [93, 194] width 64 height 8
type input "信用卡"
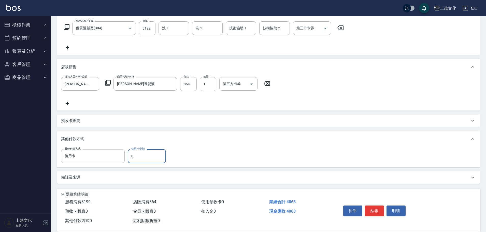
click at [131, 158] on input "0" at bounding box center [147, 156] width 38 height 14
type input "4063"
click at [373, 209] on button "結帳" at bounding box center [374, 210] width 19 height 11
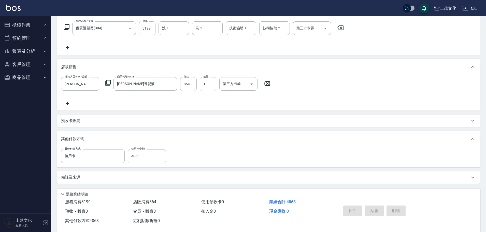
type input "2025/09/13 15:12"
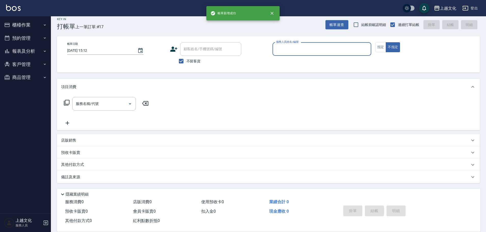
scroll to position [0, 0]
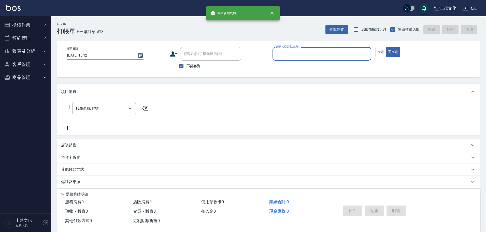
drag, startPoint x: 317, startPoint y: 54, endPoint x: 308, endPoint y: 60, distance: 10.3
click at [317, 55] on input "服務人員姓名/編號" at bounding box center [322, 53] width 94 height 9
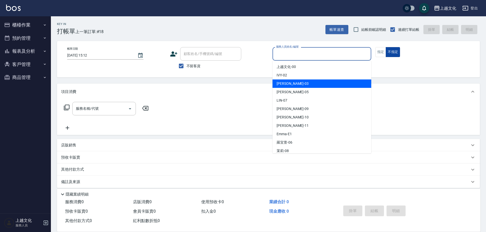
drag, startPoint x: 291, startPoint y: 82, endPoint x: 394, endPoint y: 55, distance: 106.6
click at [293, 82] on div "kelly -03" at bounding box center [321, 83] width 99 height 8
type input "kelly-03"
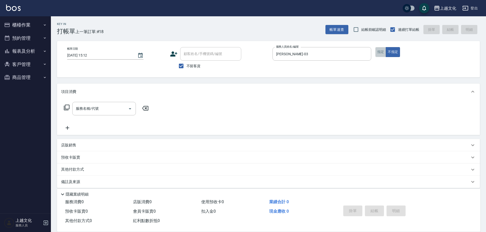
click at [381, 52] on button "指定" at bounding box center [380, 52] width 11 height 10
click at [68, 106] on icon at bounding box center [67, 107] width 6 height 6
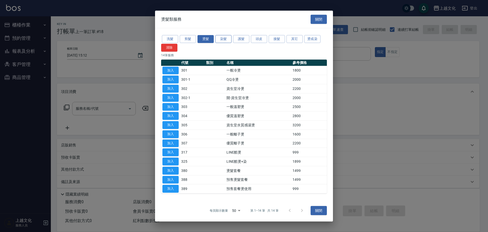
click at [218, 38] on button "染髮" at bounding box center [223, 39] width 16 height 8
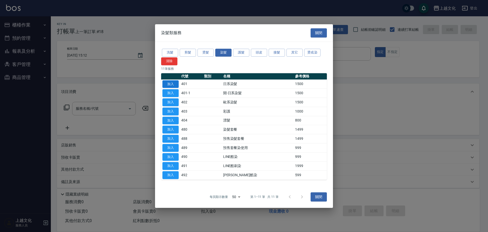
click at [167, 85] on button "加入" at bounding box center [170, 84] width 16 height 8
type input "日系染髮(401)"
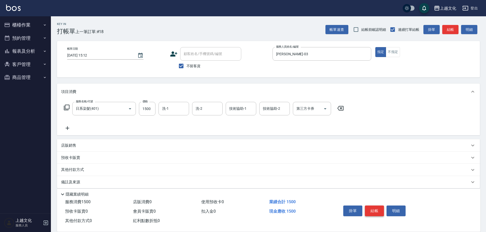
click at [370, 208] on button "結帳" at bounding box center [374, 210] width 19 height 11
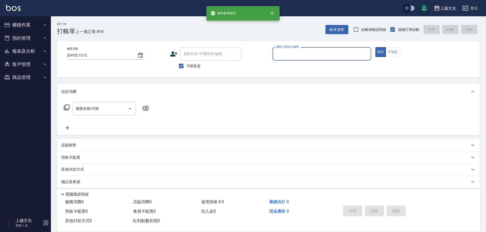
click at [24, 50] on button "報表及分析" at bounding box center [25, 50] width 47 height 13
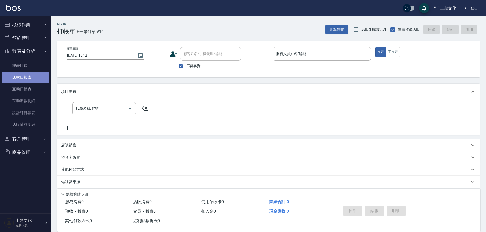
click at [22, 79] on link "店家日報表" at bounding box center [25, 77] width 47 height 12
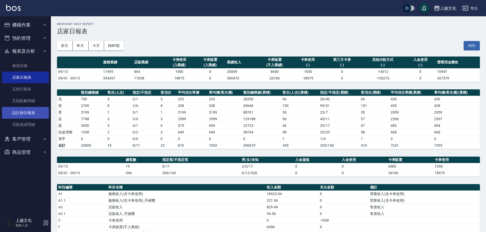
click at [29, 110] on link "設計師日報表" at bounding box center [25, 113] width 47 height 12
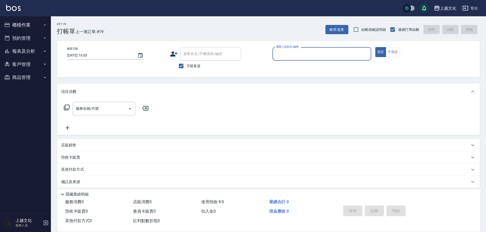
click at [290, 54] on input "服務人員姓名/編號" at bounding box center [322, 53] width 94 height 9
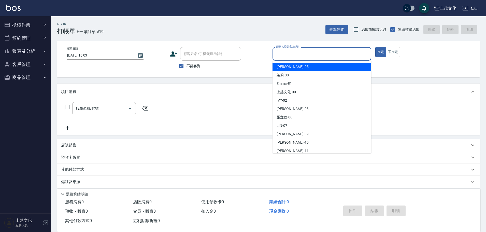
click at [305, 53] on input "服務人員姓名/編號" at bounding box center [322, 53] width 94 height 9
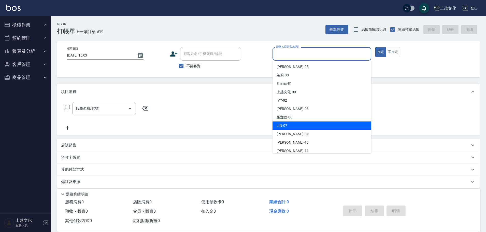
click at [297, 125] on div "[PERSON_NAME] -07" at bounding box center [321, 125] width 99 height 8
type input "[PERSON_NAME]-07"
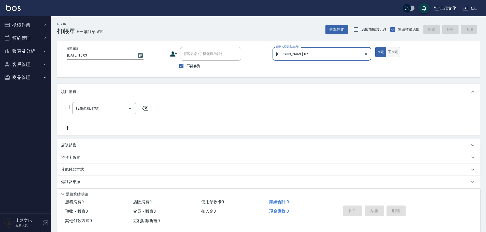
click at [394, 53] on button "不指定" at bounding box center [392, 52] width 14 height 10
click at [65, 107] on icon at bounding box center [67, 107] width 6 height 6
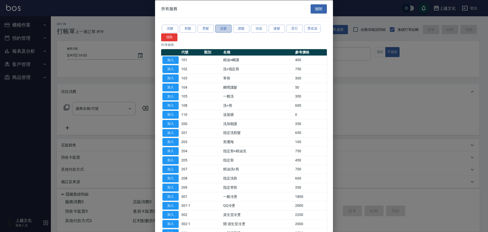
click at [217, 30] on button "染髮" at bounding box center [223, 29] width 16 height 8
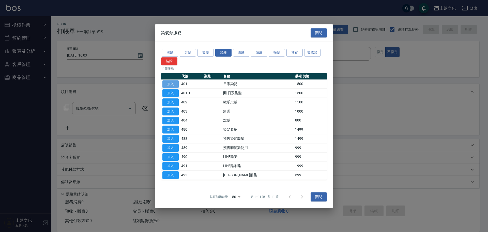
click at [171, 83] on button "加入" at bounding box center [170, 84] width 16 height 8
type input "日系染髮(401)"
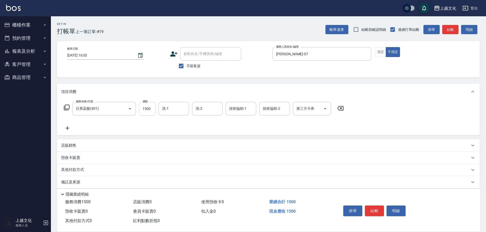
click at [151, 108] on input "1500" at bounding box center [147, 109] width 17 height 14
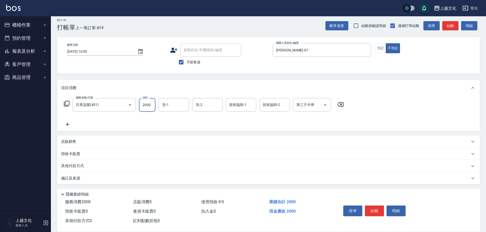
scroll to position [5, 0]
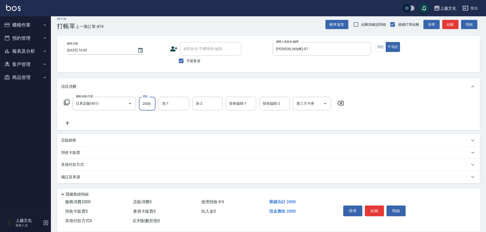
type input "2000"
drag, startPoint x: 72, startPoint y: 165, endPoint x: 76, endPoint y: 152, distance: 13.9
click at [72, 165] on p "其他付款方式" at bounding box center [73, 165] width 25 height 6
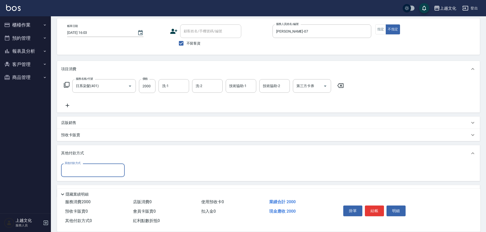
scroll to position [0, 0]
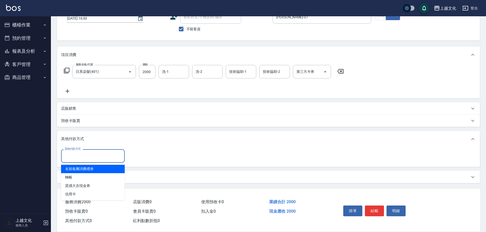
click at [74, 152] on input "其他付款方式" at bounding box center [92, 155] width 59 height 9
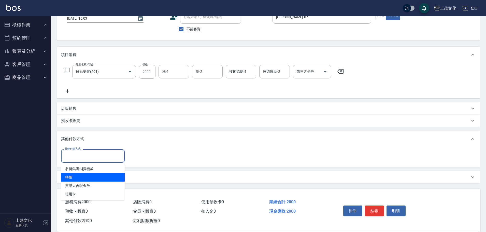
drag, startPoint x: 69, startPoint y: 177, endPoint x: 79, endPoint y: 174, distance: 10.4
click at [70, 177] on span "轉帳" at bounding box center [93, 177] width 64 height 8
type input "轉帳"
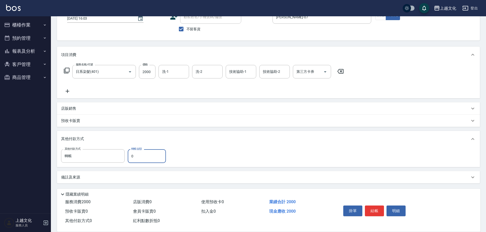
click at [130, 160] on input "0" at bounding box center [147, 156] width 38 height 14
type input "2000"
click at [368, 207] on button "結帳" at bounding box center [374, 210] width 19 height 11
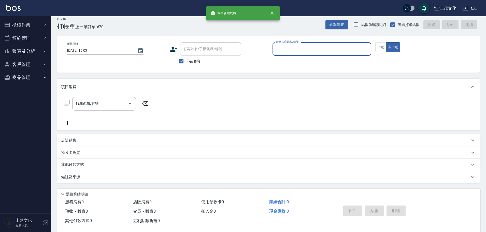
scroll to position [5, 0]
click at [22, 53] on button "報表及分析" at bounding box center [25, 50] width 47 height 13
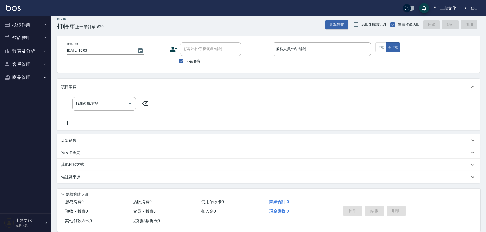
click at [27, 51] on button "報表及分析" at bounding box center [25, 50] width 47 height 13
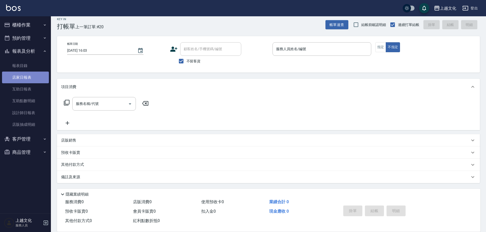
click at [26, 76] on link "店家日報表" at bounding box center [25, 77] width 47 height 12
click at [27, 76] on link "店家日報表" at bounding box center [25, 77] width 47 height 12
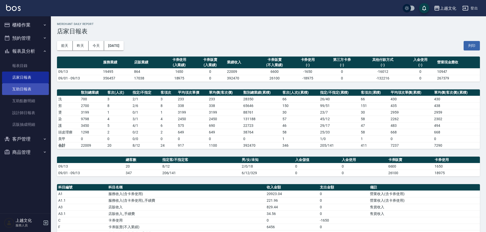
click at [25, 88] on link "互助日報表" at bounding box center [25, 89] width 47 height 12
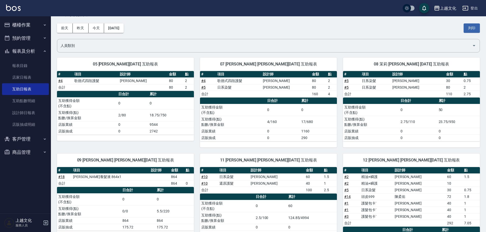
scroll to position [17, 0]
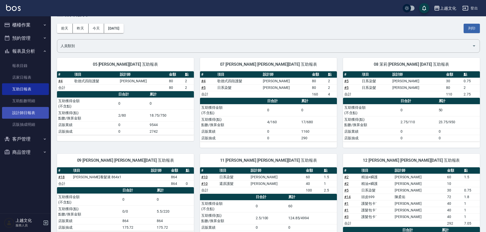
click at [17, 113] on link "設計師日報表" at bounding box center [25, 113] width 47 height 12
